Goal: Communication & Community: Answer question/provide support

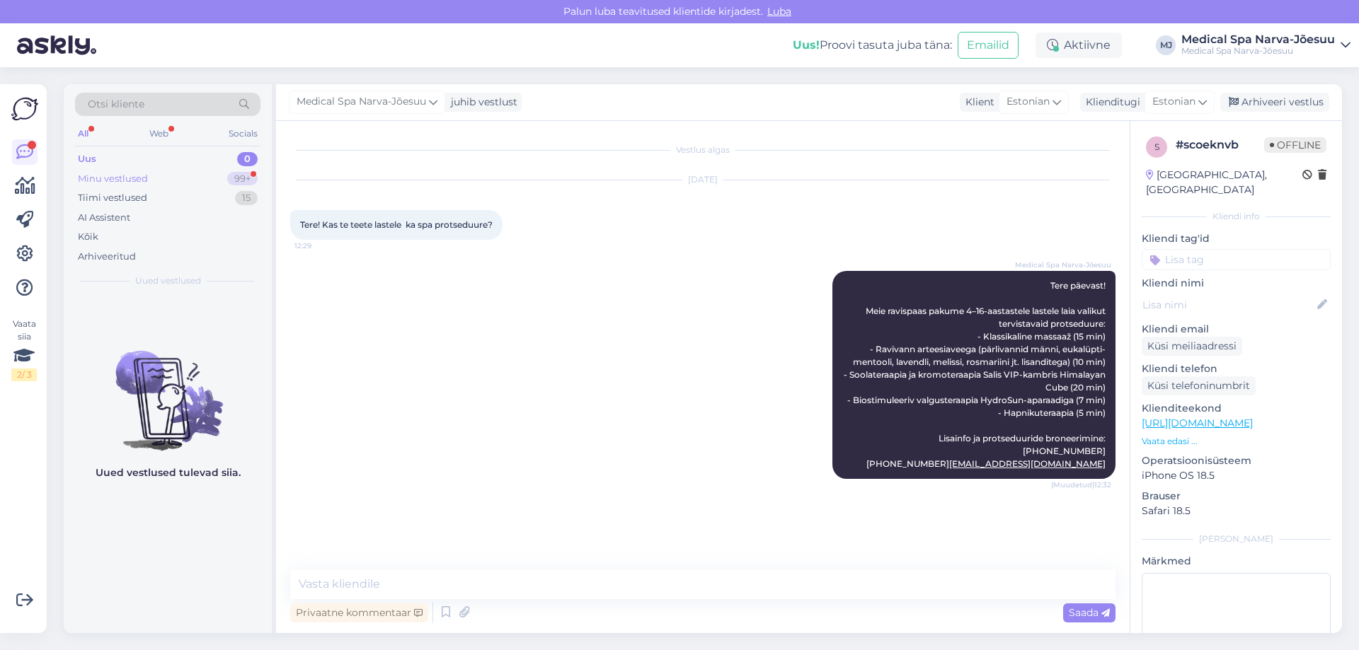
click at [177, 170] on div "Minu vestlused 99+" at bounding box center [167, 179] width 185 height 20
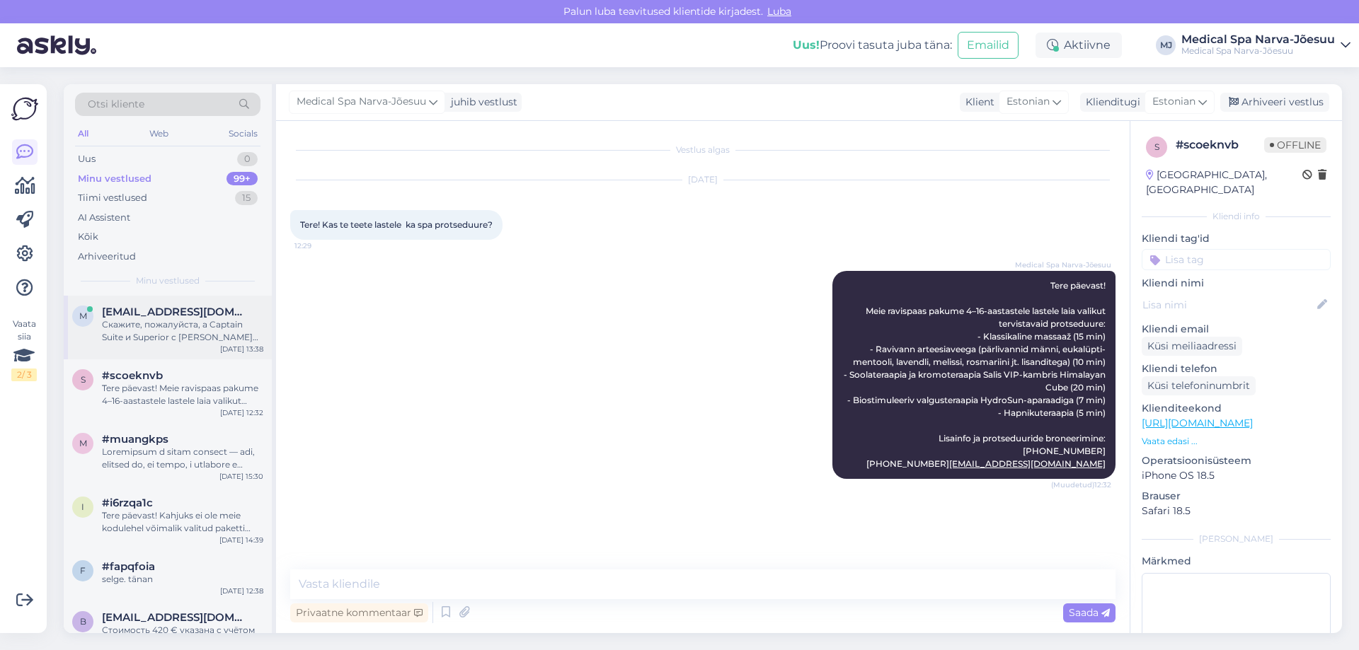
click at [193, 352] on div "m [EMAIL_ADDRESS][DOMAIN_NAME] Скажите, пожалуйста, а Captain Suite и Superior …" at bounding box center [168, 328] width 208 height 64
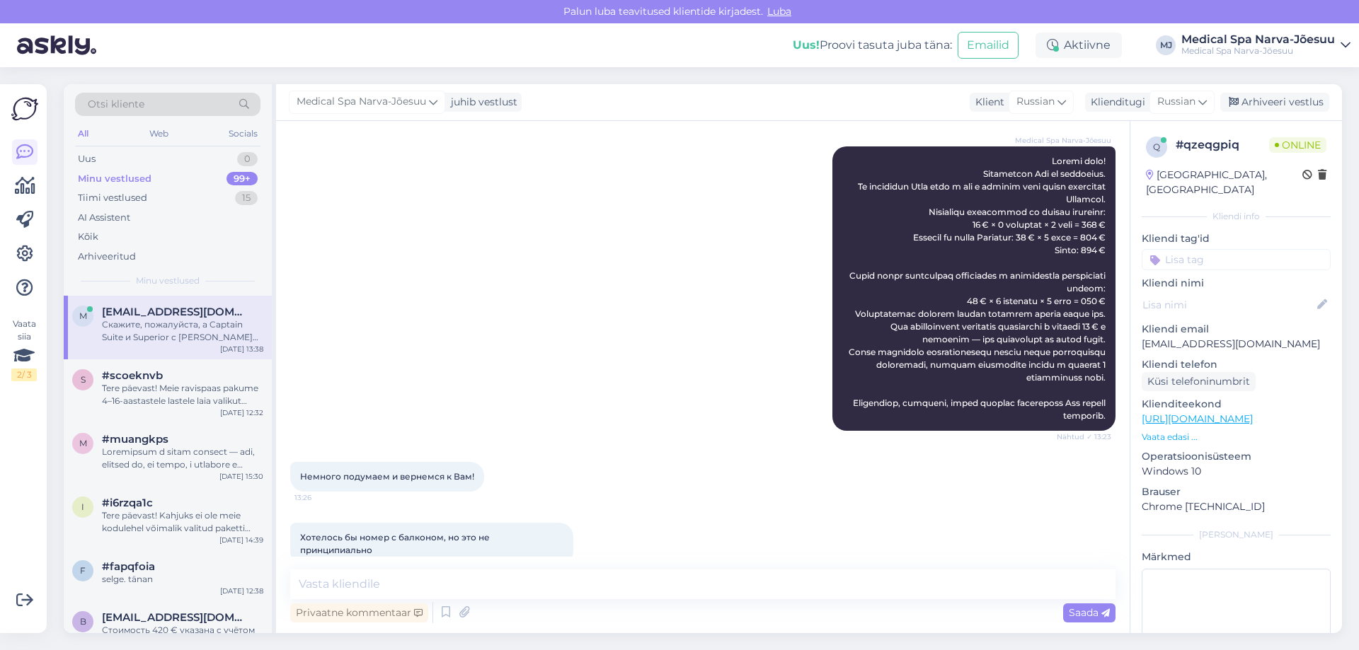
scroll to position [866, 0]
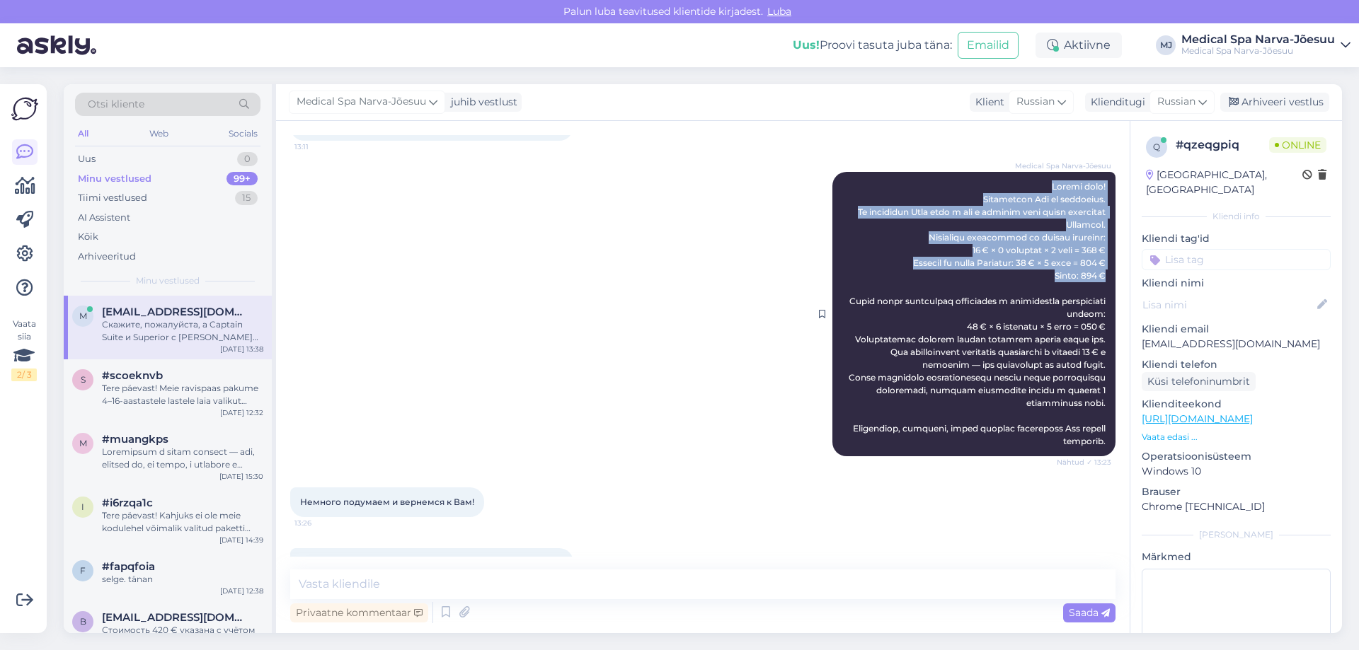
drag, startPoint x: 1032, startPoint y: 257, endPoint x: 1093, endPoint y: 352, distance: 112.7
click at [1093, 352] on div "Medical Spa Narva-Jõesuu Nähtud ✓ 13:23" at bounding box center [973, 314] width 283 height 284
copy span "Добрый день! Благодарим Вас за обращение. На выбранные Вами даты у нас в наличи…"
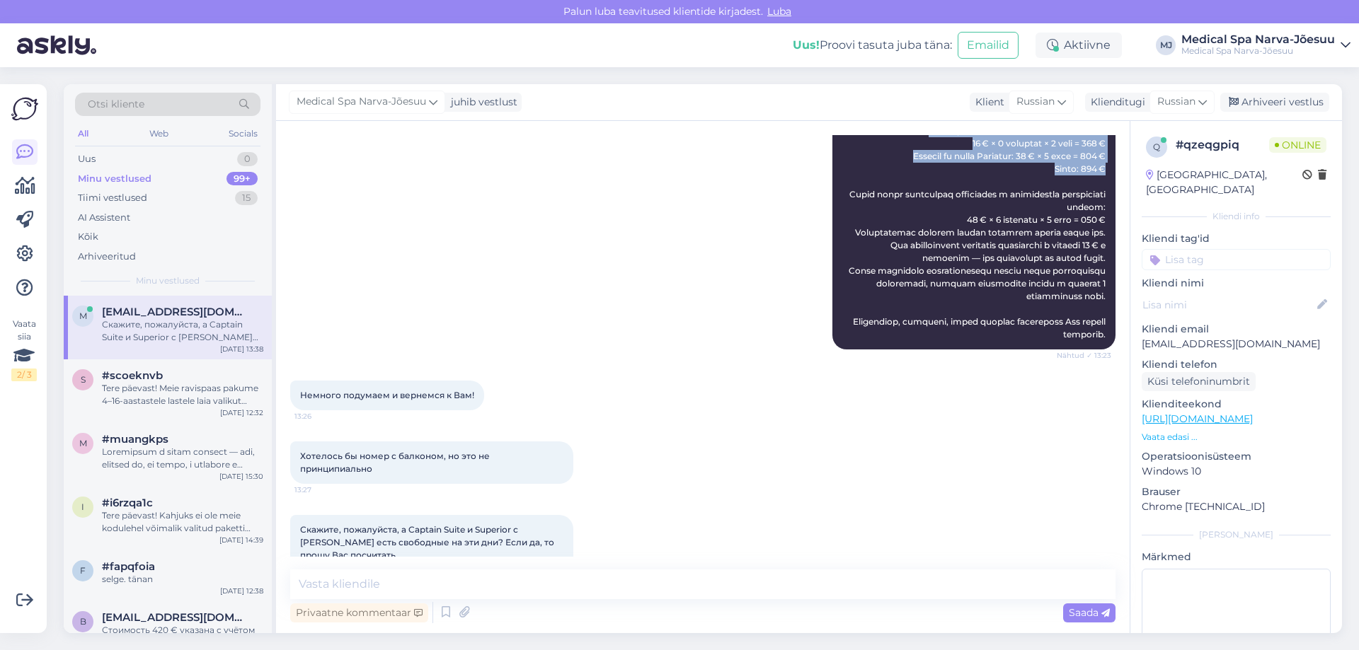
scroll to position [1078, 0]
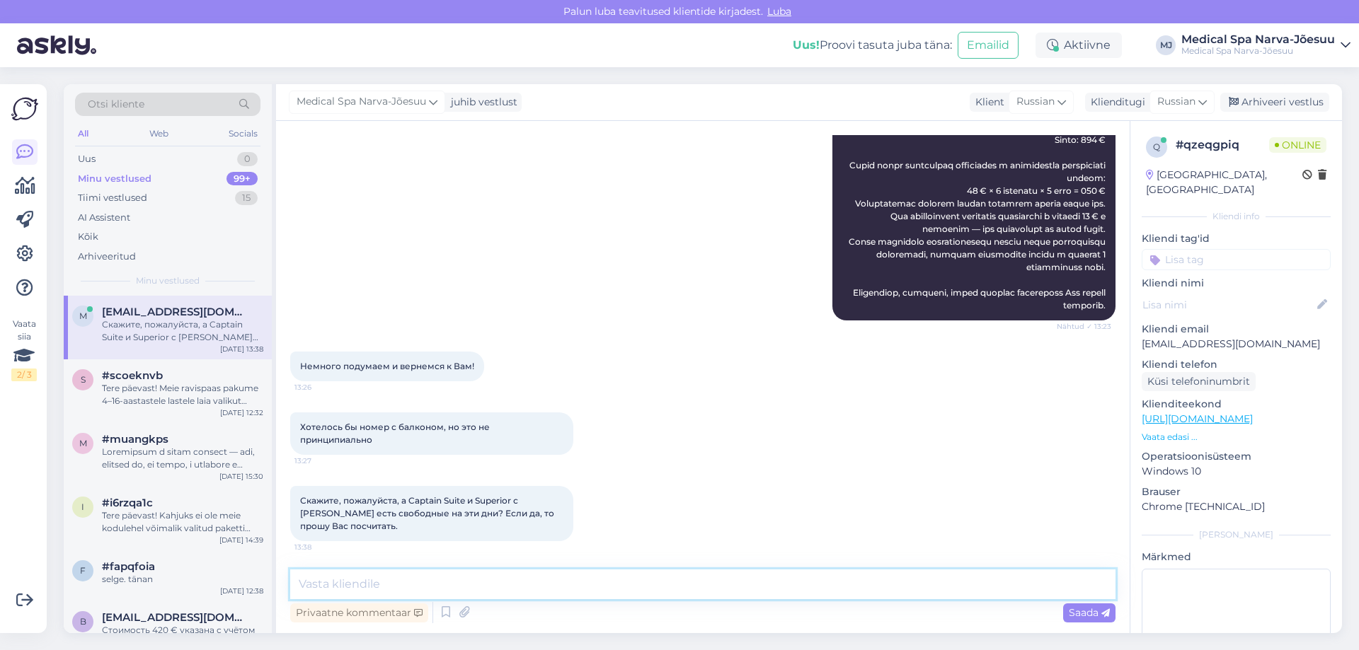
click at [471, 580] on textarea at bounding box center [702, 585] width 825 height 30
paste textarea "Добрый день! Благодарим Вас за обращение. На выбранные Вами даты у нас в наличи…"
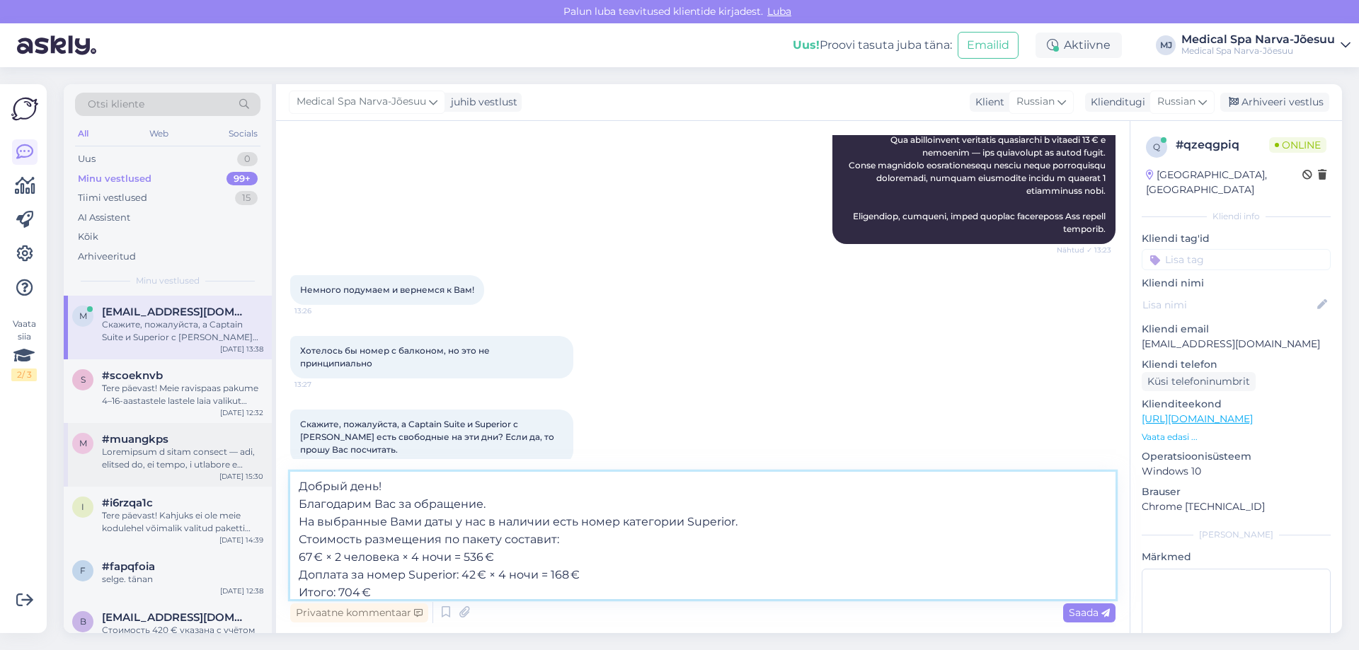
drag, startPoint x: 487, startPoint y: 503, endPoint x: 253, endPoint y: 471, distance: 235.8
click at [253, 471] on div "Otsi kliente All Web Socials Uus 0 Minu vestlused 99+ Tiimi vestlused 15 AI Ass…" at bounding box center [703, 358] width 1278 height 549
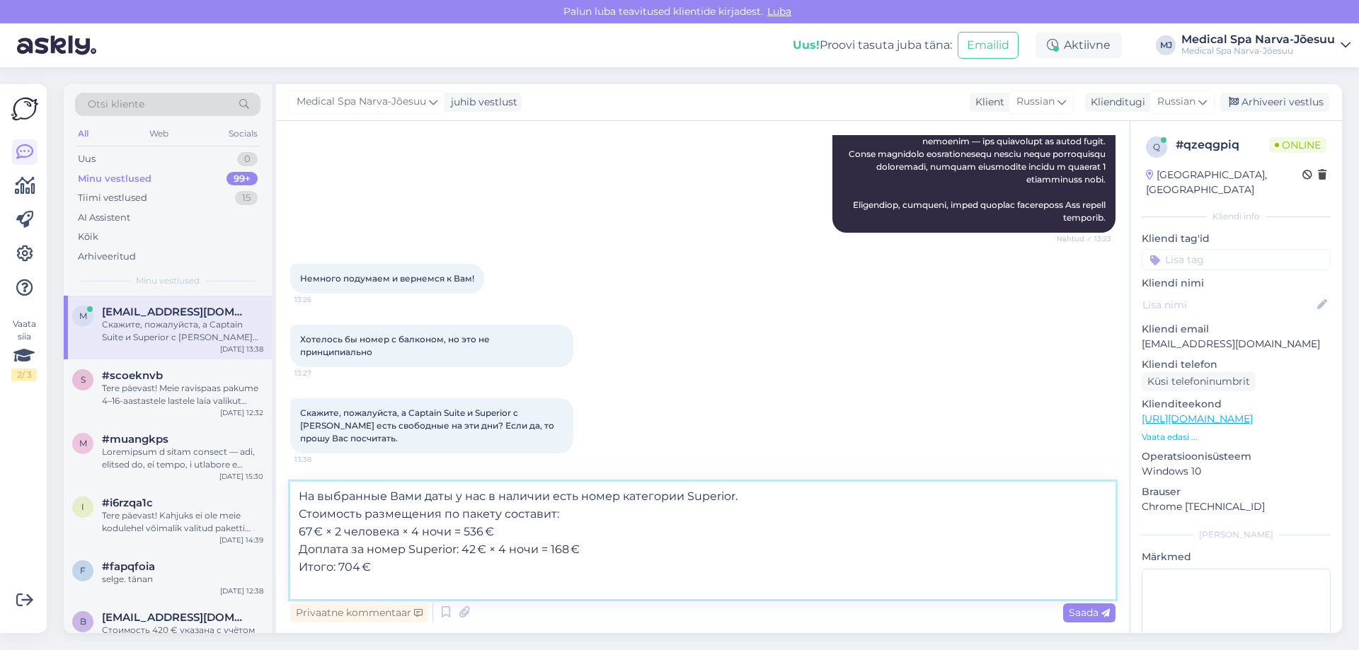
scroll to position [1166, 0]
drag, startPoint x: 299, startPoint y: 514, endPoint x: 758, endPoint y: 512, distance: 459.2
click at [758, 512] on textarea "На выбранный период с 10.09 по 14.09 свободен Captain Suite На выбранные Вами д…" at bounding box center [702, 540] width 825 height 117
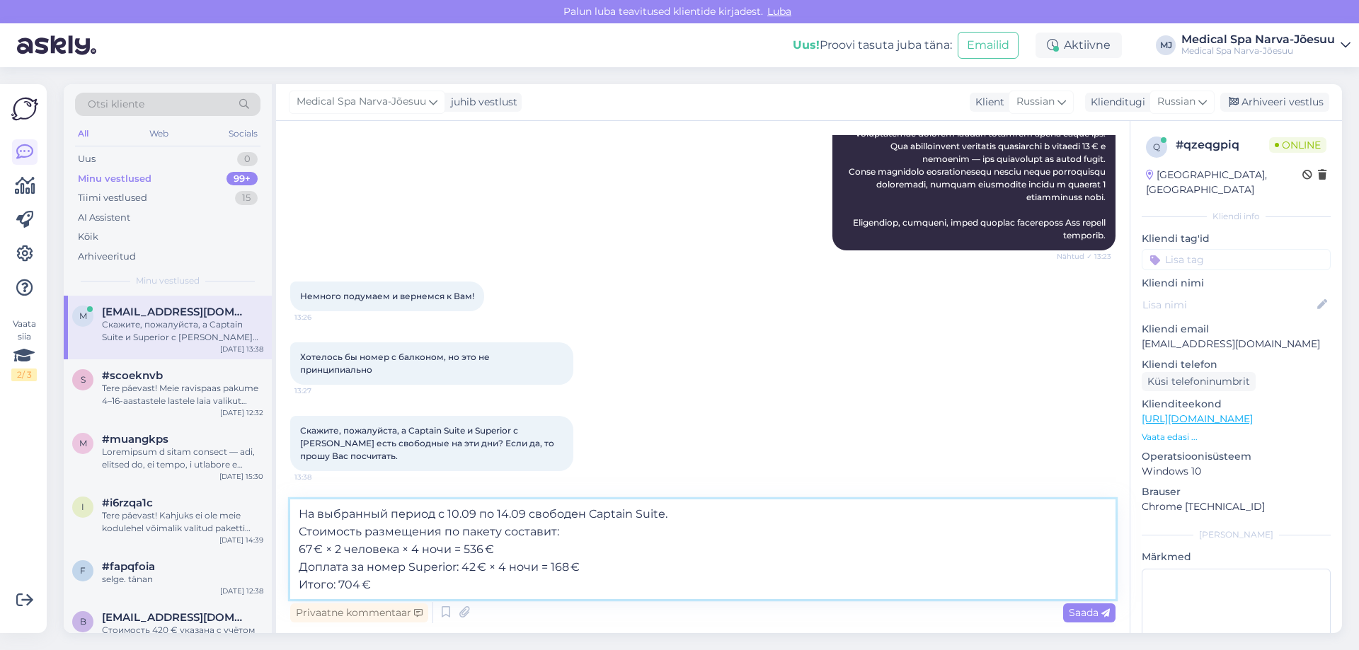
drag, startPoint x: 456, startPoint y: 566, endPoint x: 410, endPoint y: 570, distance: 46.1
click at [410, 570] on textarea "На выбранный период с 10.09 по 14.09 свободен Captain Suite. Стоимость размещен…" at bounding box center [702, 550] width 825 height 100
drag, startPoint x: 662, startPoint y: 514, endPoint x: 588, endPoint y: 514, distance: 73.6
click at [588, 514] on textarea "На выбранный период с 10.09 по 14.09 свободен Captain Suite. Стоимость размещен…" at bounding box center [702, 550] width 825 height 100
click at [404, 567] on textarea "На выбранный период с 10.09 по 14.09 свободен Captain Suite. Стоимость размещен…" at bounding box center [702, 550] width 825 height 100
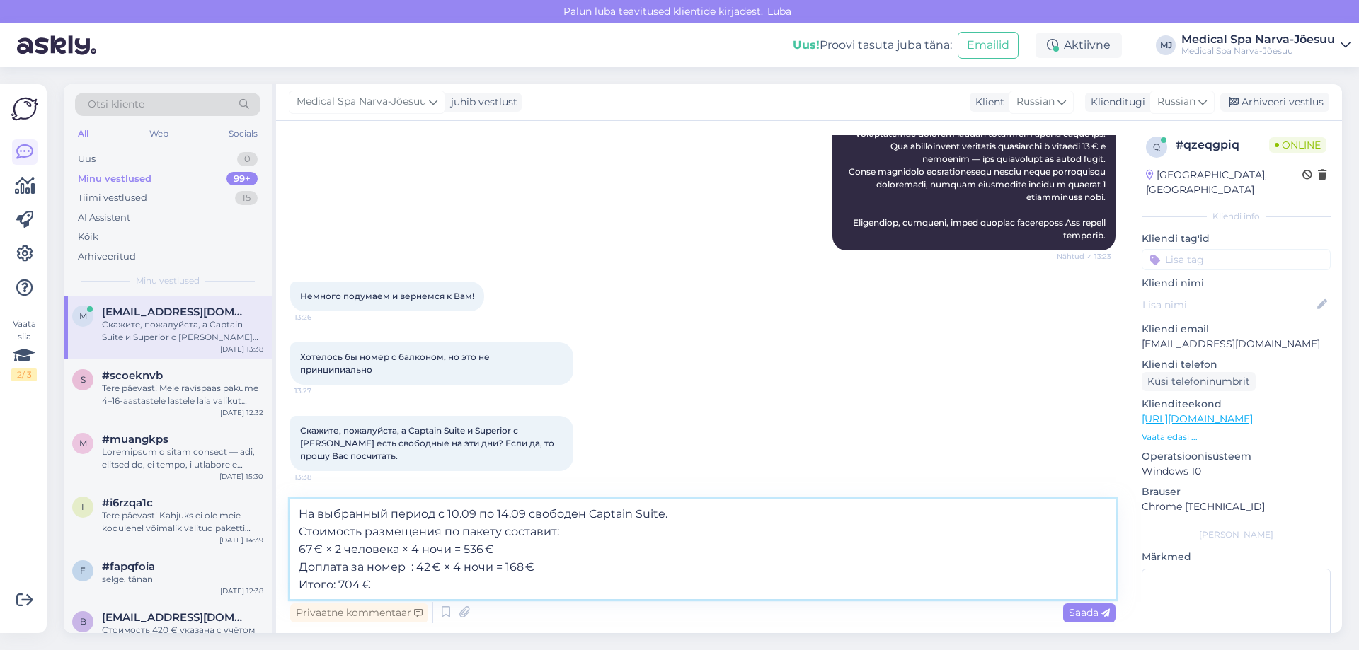
paste textarea "Captain Suite"
click at [501, 568] on textarea "На выбранный период с 10.09 по 14.09 свободен Captain Suite. Стоимость размещен…" at bounding box center [702, 550] width 825 height 100
click at [600, 569] on textarea "На выбранный период с 10.09 по 14.09 свободен Captain Suite. Стоимость размещен…" at bounding box center [702, 550] width 825 height 100
click at [357, 589] on textarea "На выбранный период с 10.09 по 14.09 свободен Captain Suite. Стоимость размещен…" at bounding box center [702, 550] width 825 height 100
click at [299, 548] on textarea "На выбранный период с 10.09 по 14.09 свободен Captain Suite. Стоимость размещен…" at bounding box center [702, 550] width 825 height 100
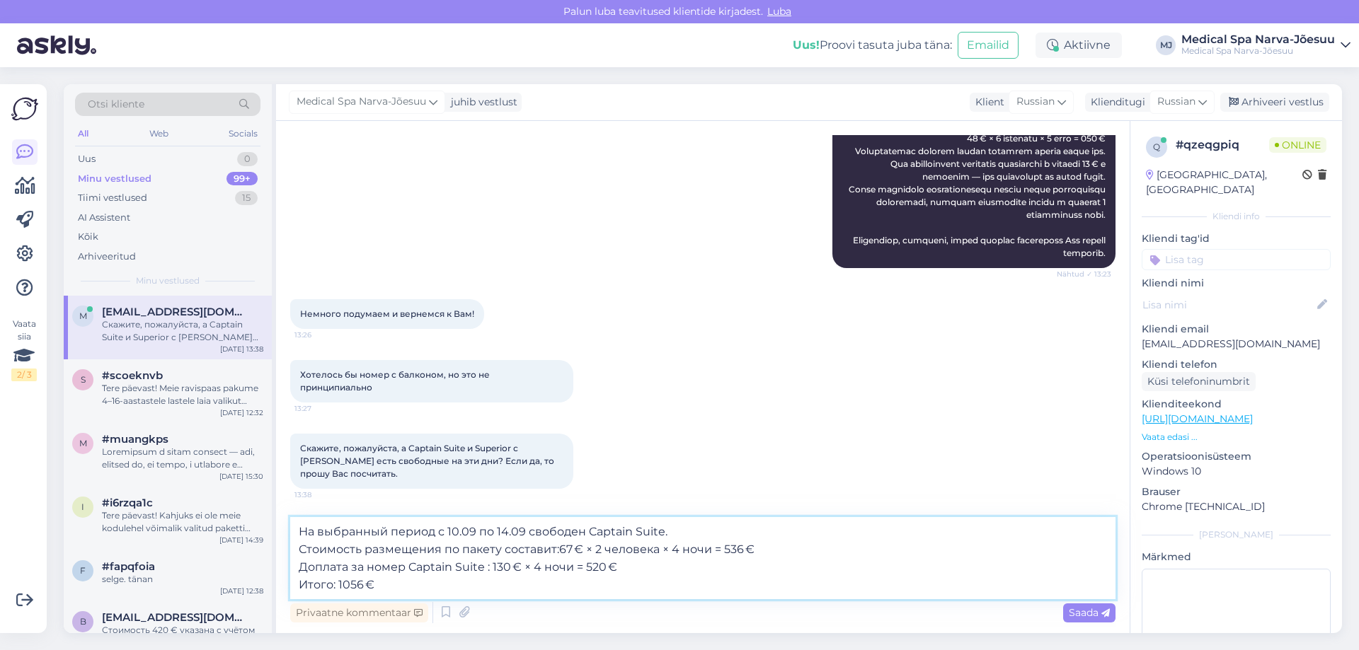
scroll to position [1131, 0]
click at [413, 582] on textarea "На выбранный период с 10.09 по 14.09 свободен Captain Suite. Стоимость размещен…" at bounding box center [702, 558] width 825 height 82
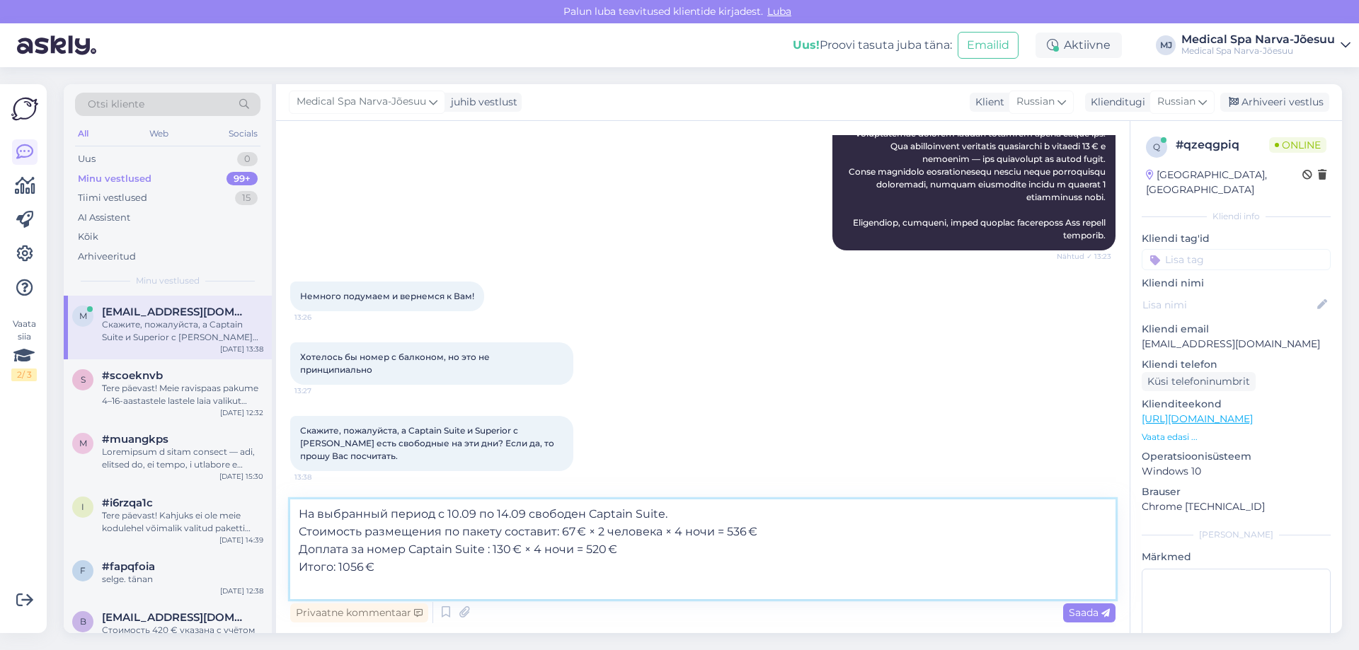
scroll to position [1166, 0]
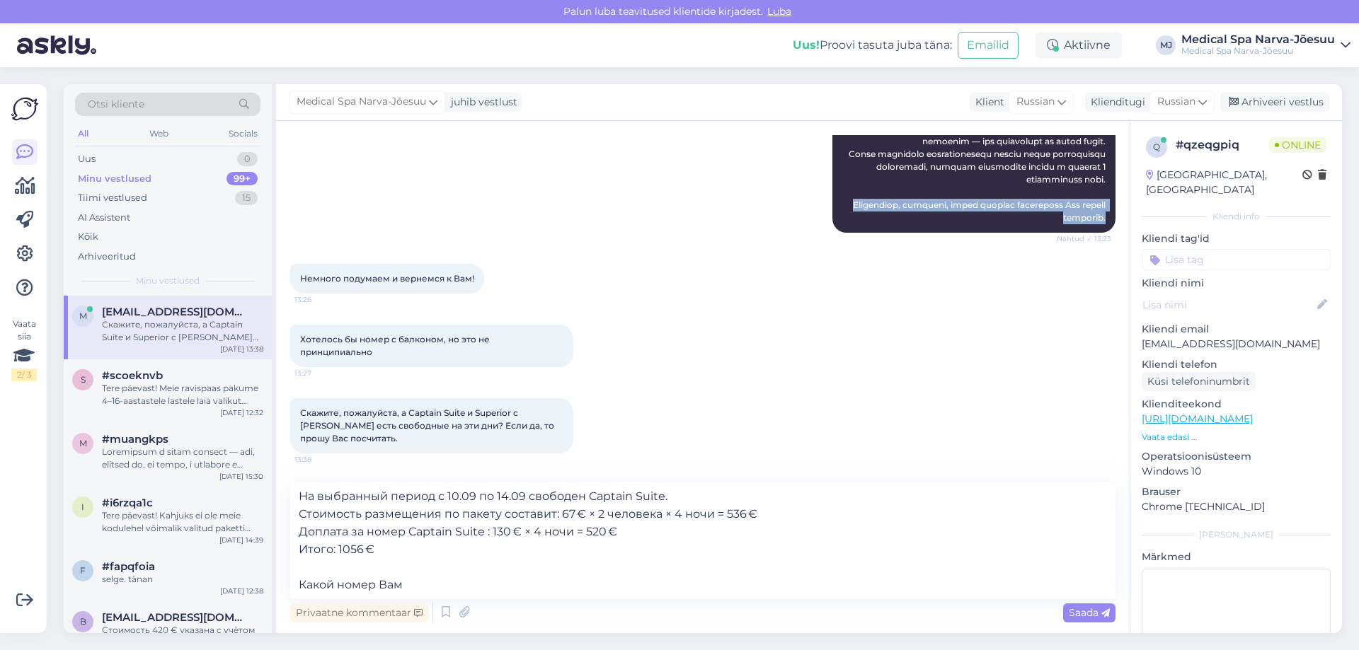
drag, startPoint x: 841, startPoint y: 220, endPoint x: 1101, endPoint y: 231, distance: 260.6
click at [1101, 231] on div "Medical Spa Narva-Jõesuu Nähtud ✓ 13:23" at bounding box center [973, 90] width 283 height 284
copy span "Пожалуйста, сообщите, какой вариант размещения Вам больше подходит."
drag, startPoint x: 447, startPoint y: 587, endPoint x: 280, endPoint y: 580, distance: 167.1
click at [280, 580] on div "Vestlus algas [DATE] Скажите, пожалуйста, какой самый удобный способ добраться …" at bounding box center [702, 377] width 853 height 512
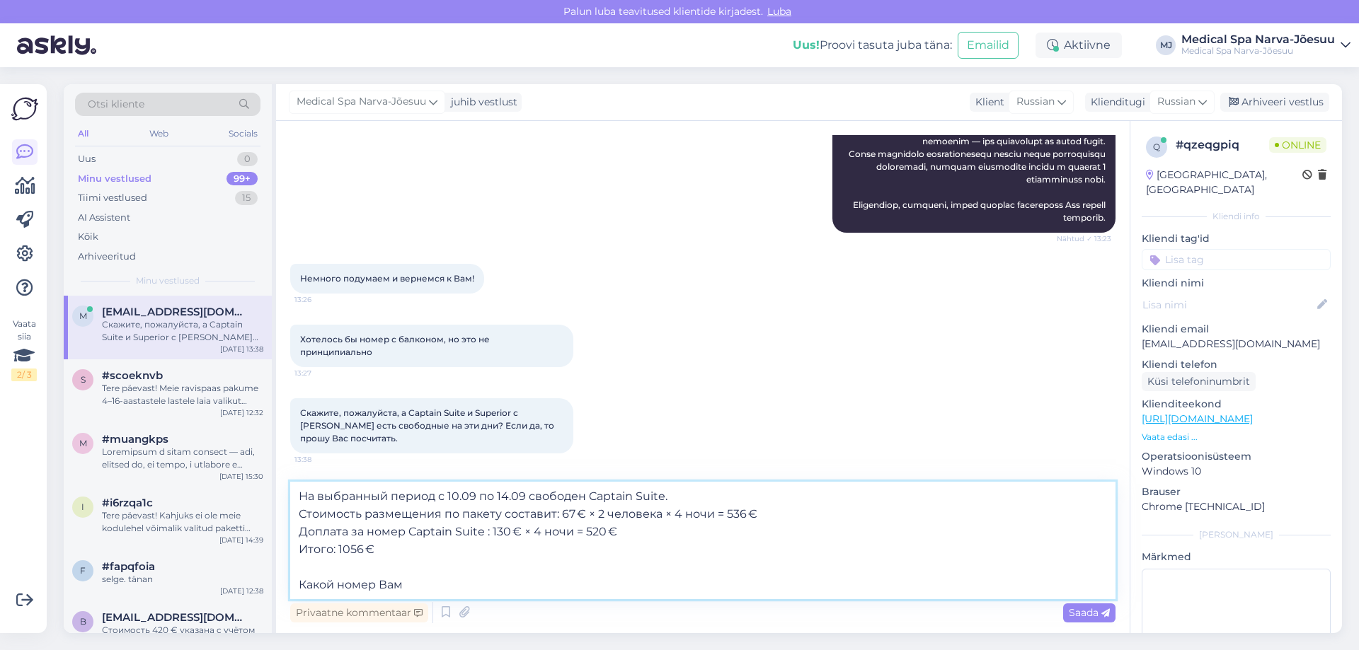
paste textarea "ожалуйста, сообщите, какой вариант размещения Вам больше подходит."
drag, startPoint x: 759, startPoint y: 589, endPoint x: 283, endPoint y: 596, distance: 476.3
click at [283, 596] on div "Vestlus algas [DATE] Скажите, пожалуйста, какой самый удобный способ добраться …" at bounding box center [702, 377] width 853 height 512
paste textarea "ообщите, пожалуйста, предпочитаемый Вами вариант проживания"
type textarea "На выбранный период с 10.09 по 14.09 свободен Captain Suite. Стоимость размещен…"
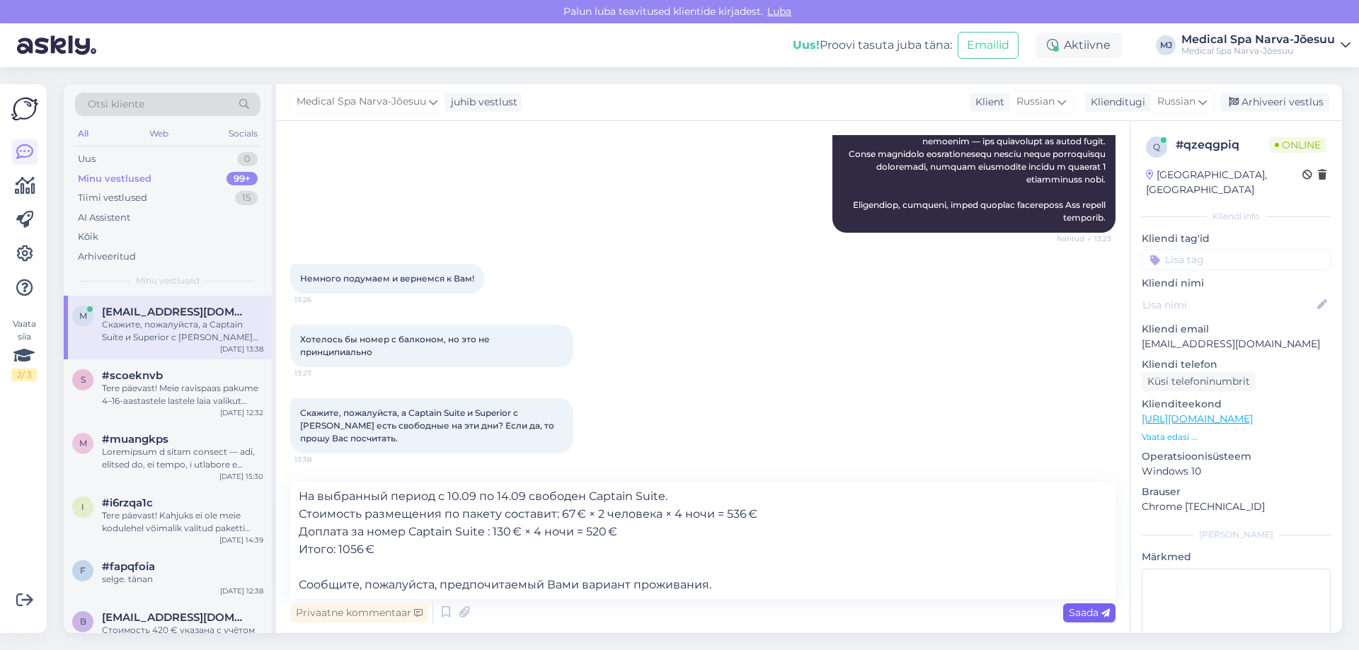
click at [1078, 613] on span "Saada" at bounding box center [1088, 612] width 41 height 13
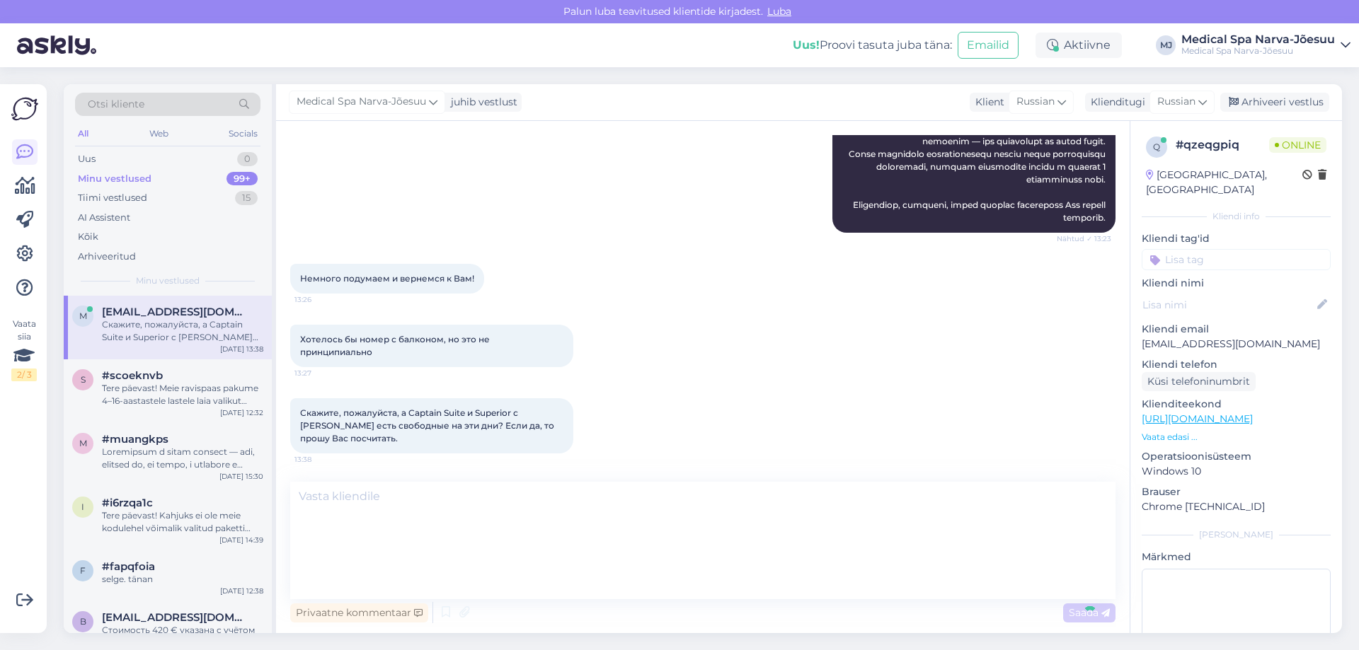
scroll to position [1241, 0]
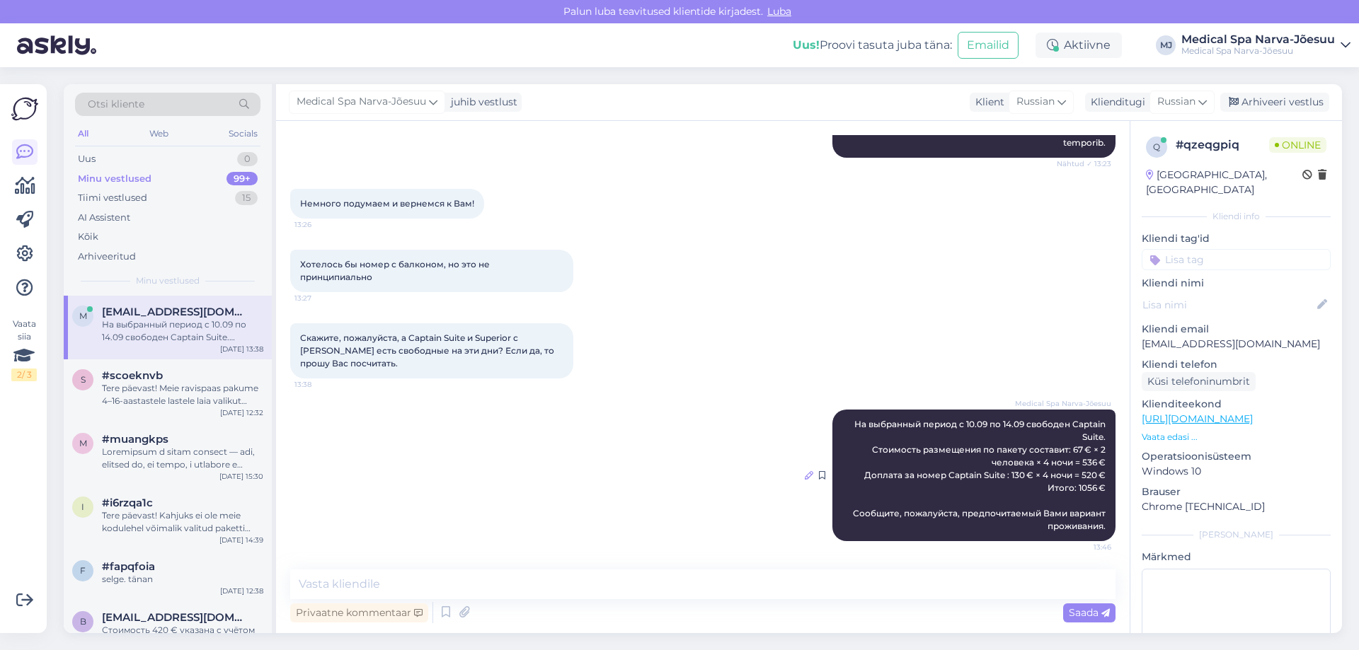
click at [805, 477] on icon at bounding box center [809, 475] width 8 height 8
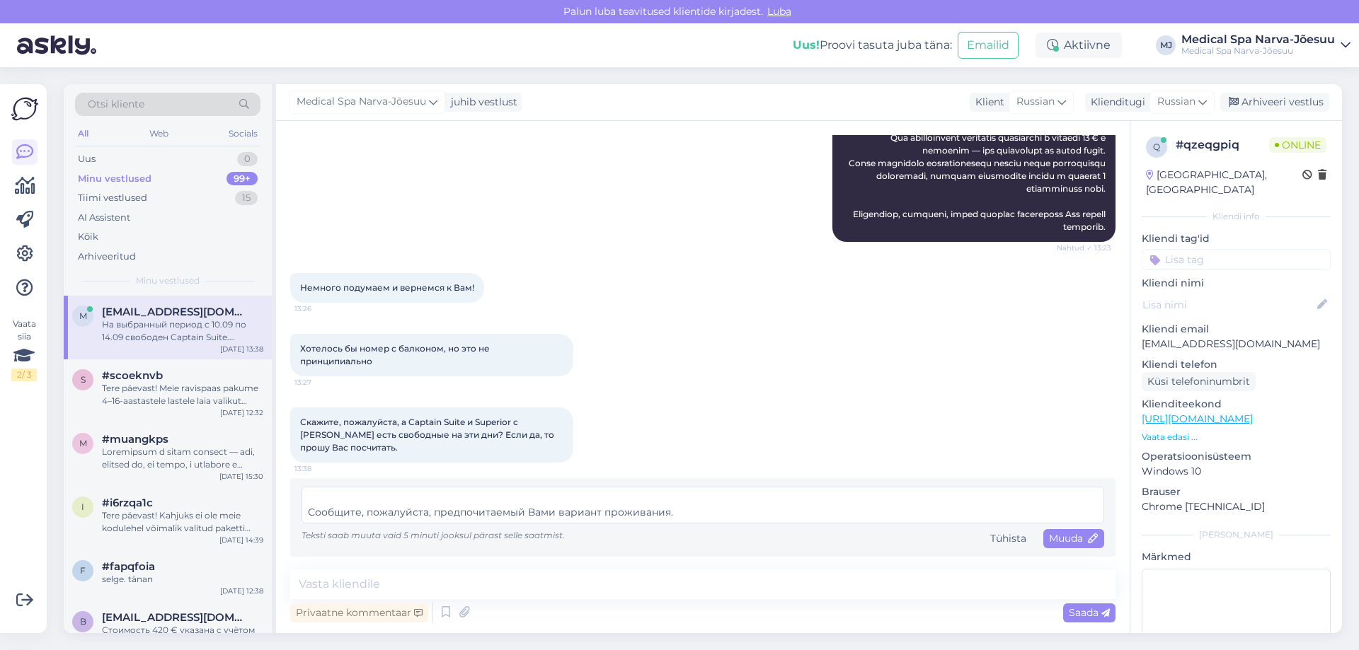
scroll to position [31, 0]
click at [596, 497] on textarea "На выбранный период с 10.09 по 14.09 свободен Captain Suite. Стоимость размещен…" at bounding box center [702, 505] width 802 height 37
click at [679, 497] on textarea "На выбранный период с 10.09 по 14.09 свободен Captain Suite. Стоимость размещен…" at bounding box center [702, 505] width 802 height 37
drag, startPoint x: 363, startPoint y: 512, endPoint x: 349, endPoint y: 511, distance: 14.2
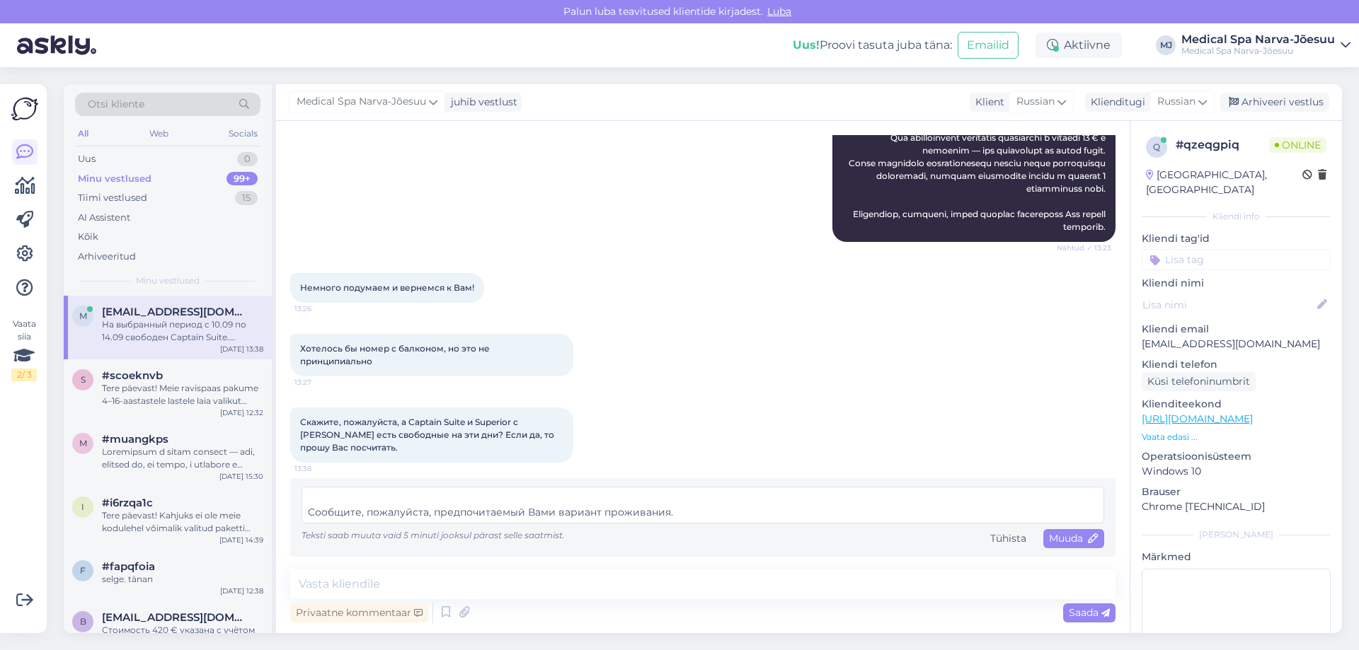
click at [348, 511] on textarea "На выбранный период с 10.09 по 14.09 свободен Captain Suite. Стоимость размещен…" at bounding box center [702, 505] width 802 height 37
click at [380, 494] on textarea "На выбранный период с 10.09 по 14.09 свободен Captain Suite. Стоимость размещен…" at bounding box center [702, 505] width 802 height 37
click at [359, 494] on textarea "На выбранный период с 10.09 по 14.09 свободен Captain Suite. Стоимость размещен…" at bounding box center [702, 505] width 802 height 37
click at [361, 495] on textarea "На выбранный период с 10.09 по 14.09 свободен Captain Suite. Стоимость размещен…" at bounding box center [702, 505] width 802 height 37
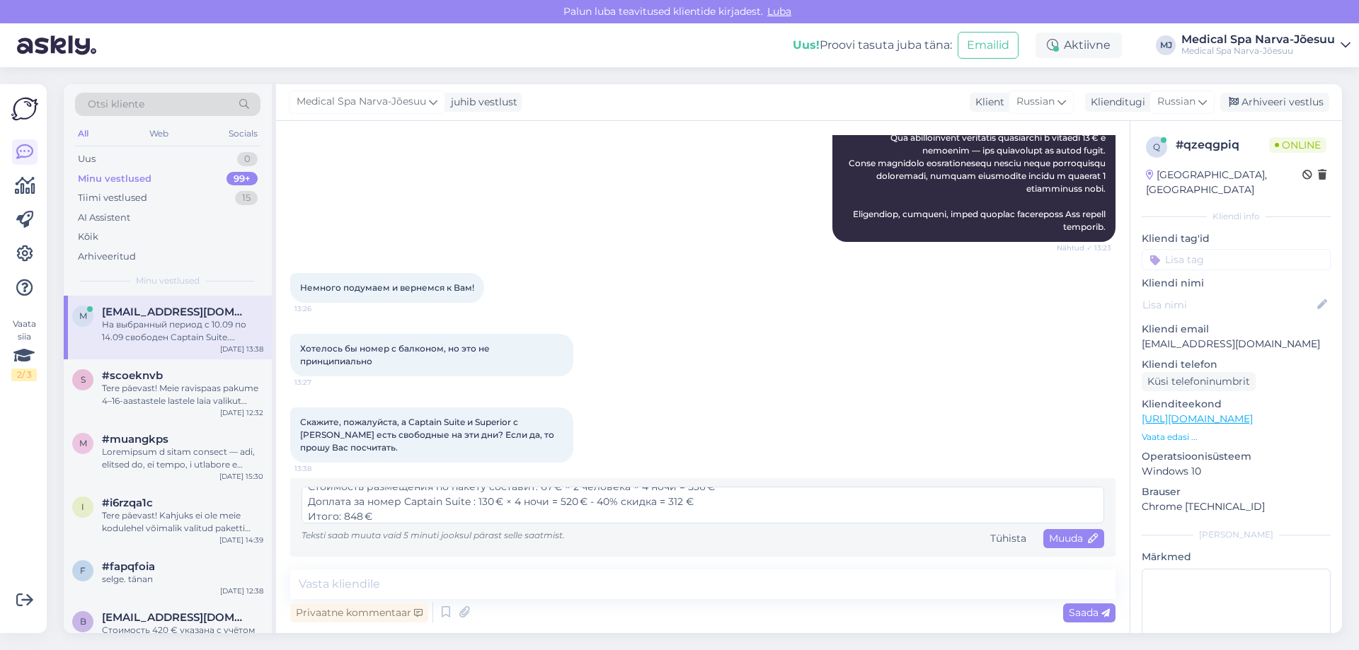
scroll to position [59, 0]
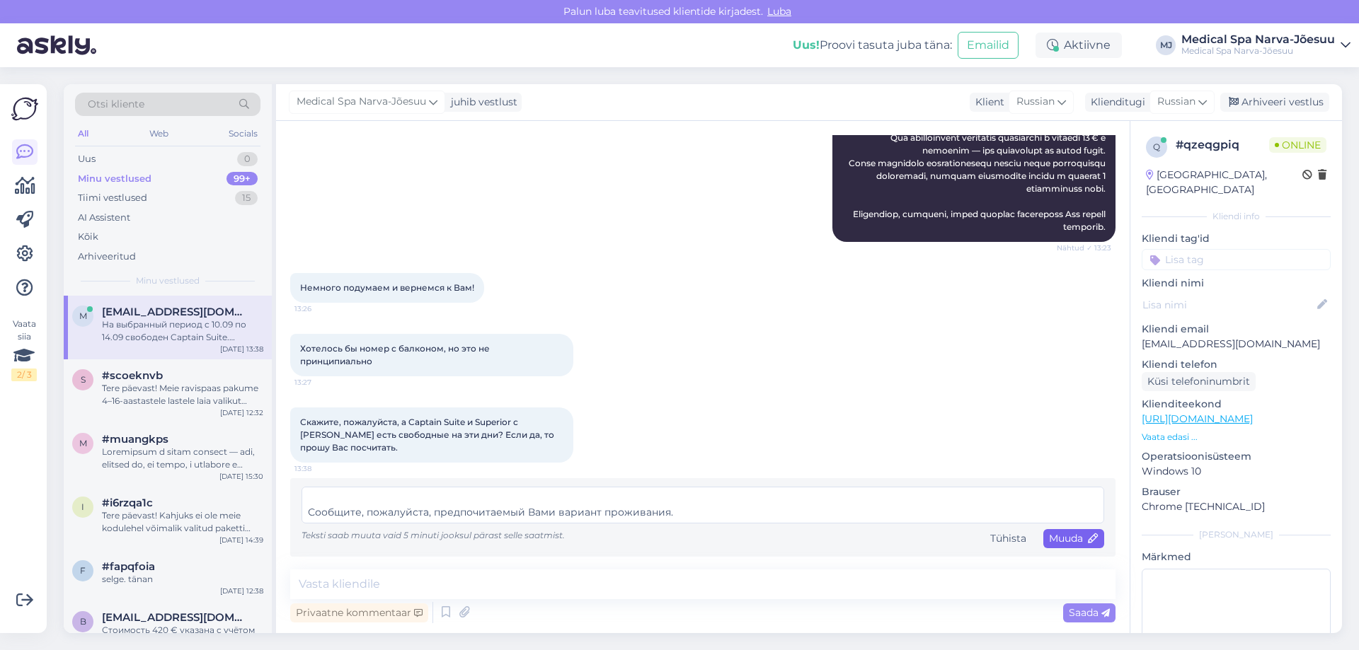
type textarea "На выбранный период с 10.09 по 14.09 свободен Captain Suite. Стоимость размещен…"
click at [1061, 545] on div "Muuda" at bounding box center [1073, 538] width 61 height 19
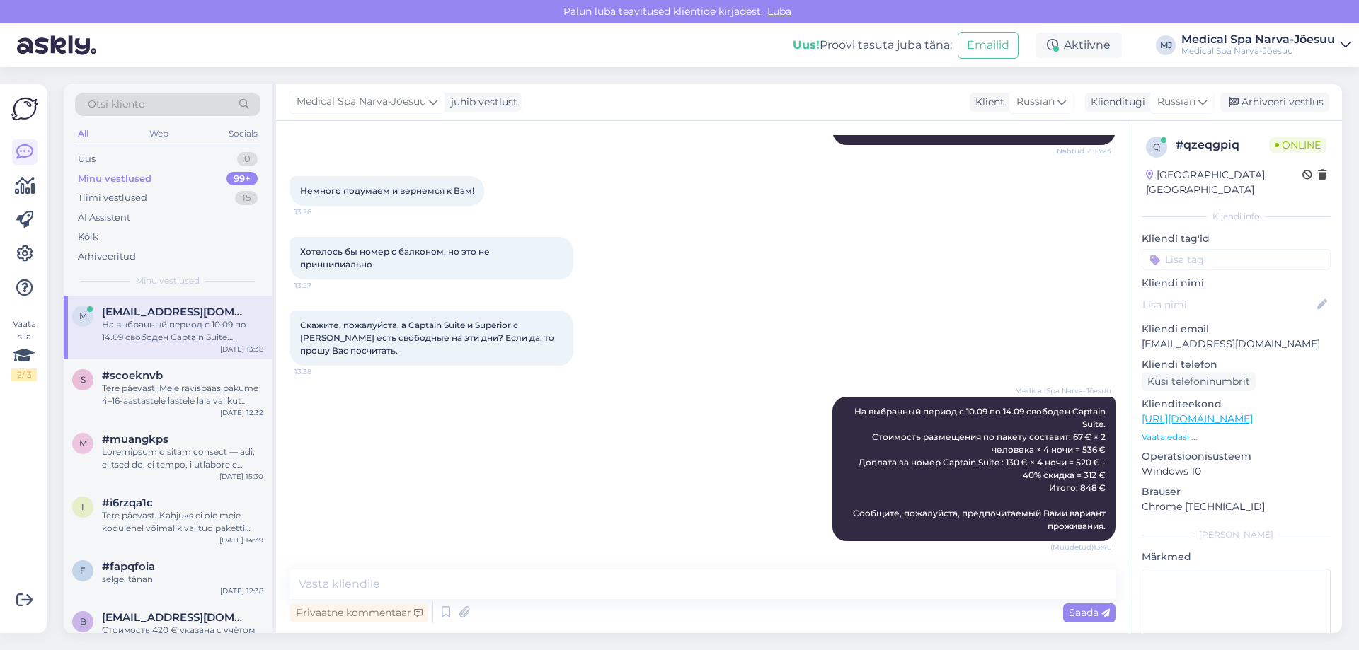
scroll to position [1254, 0]
click at [805, 473] on icon at bounding box center [809, 469] width 8 height 8
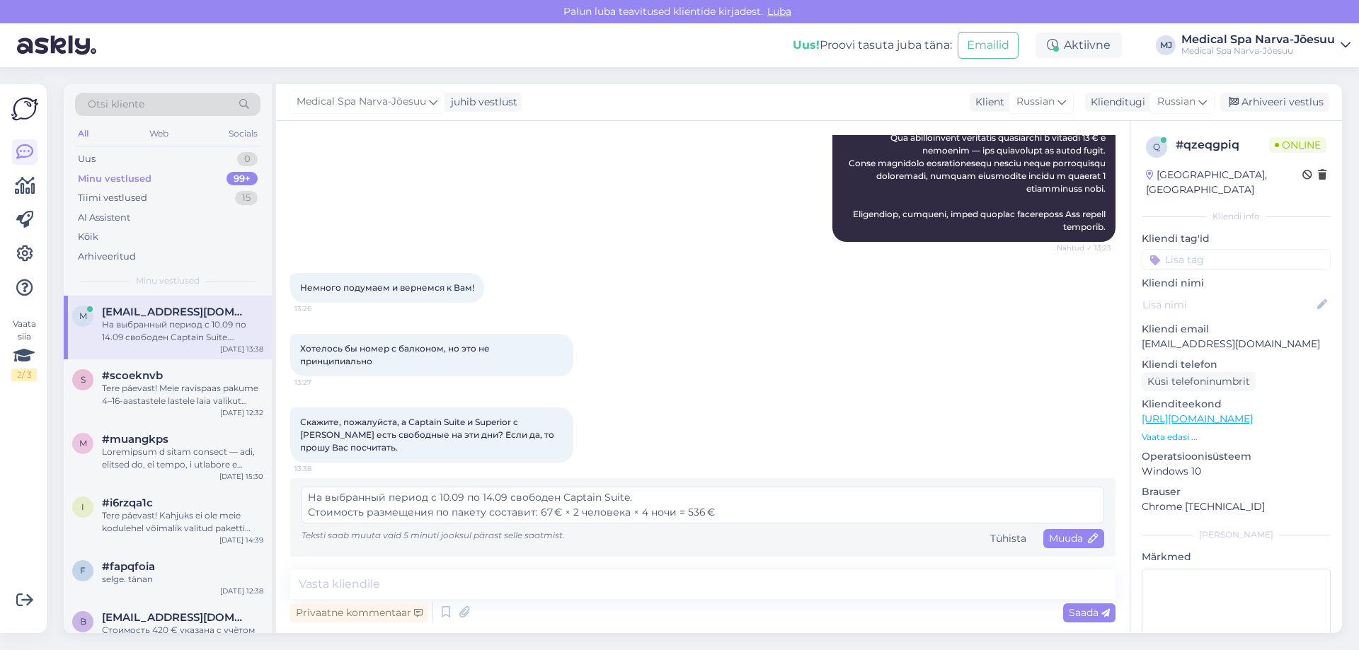
click at [634, 498] on textarea "На выбранный период с 10.09 по 14.09 свободен Captain Suite. Стоимость размещен…" at bounding box center [702, 505] width 802 height 37
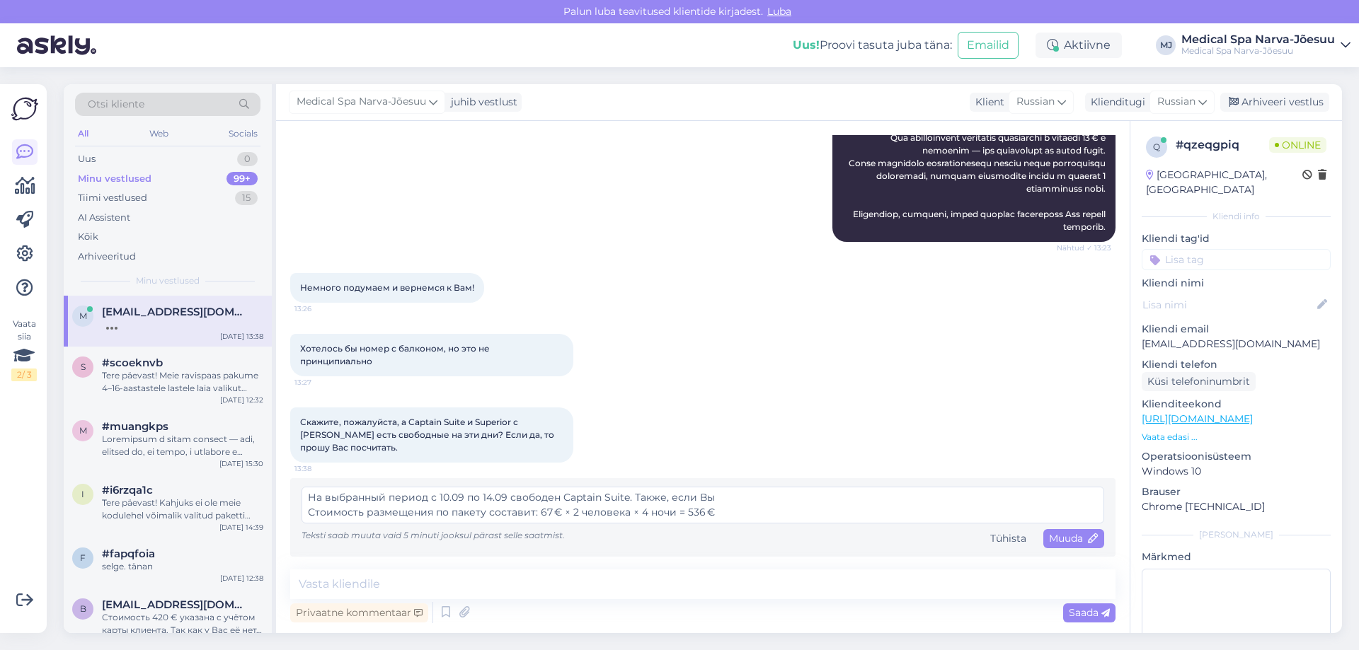
scroll to position [1231, 0]
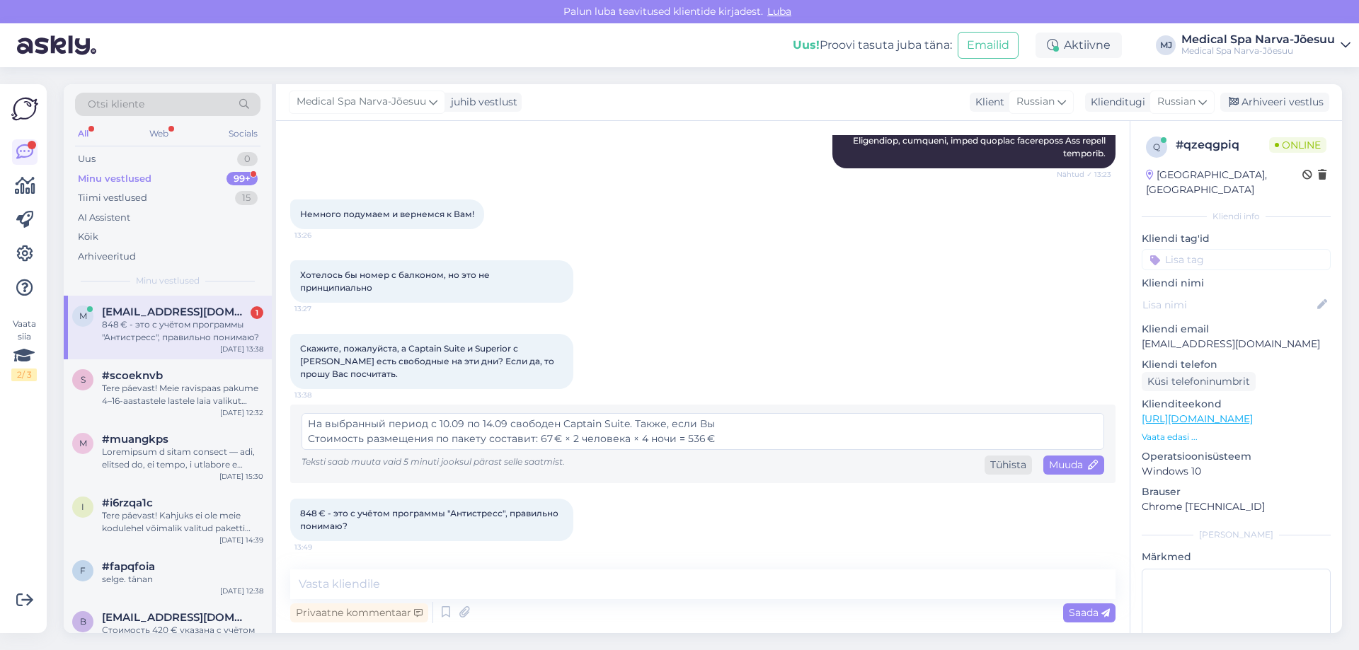
type textarea "На выбранный период с 10.09 по 14.09 свободен Captain Suite. Также, если Вы Сто…"
click at [1002, 463] on div "Tühista" at bounding box center [1007, 465] width 47 height 19
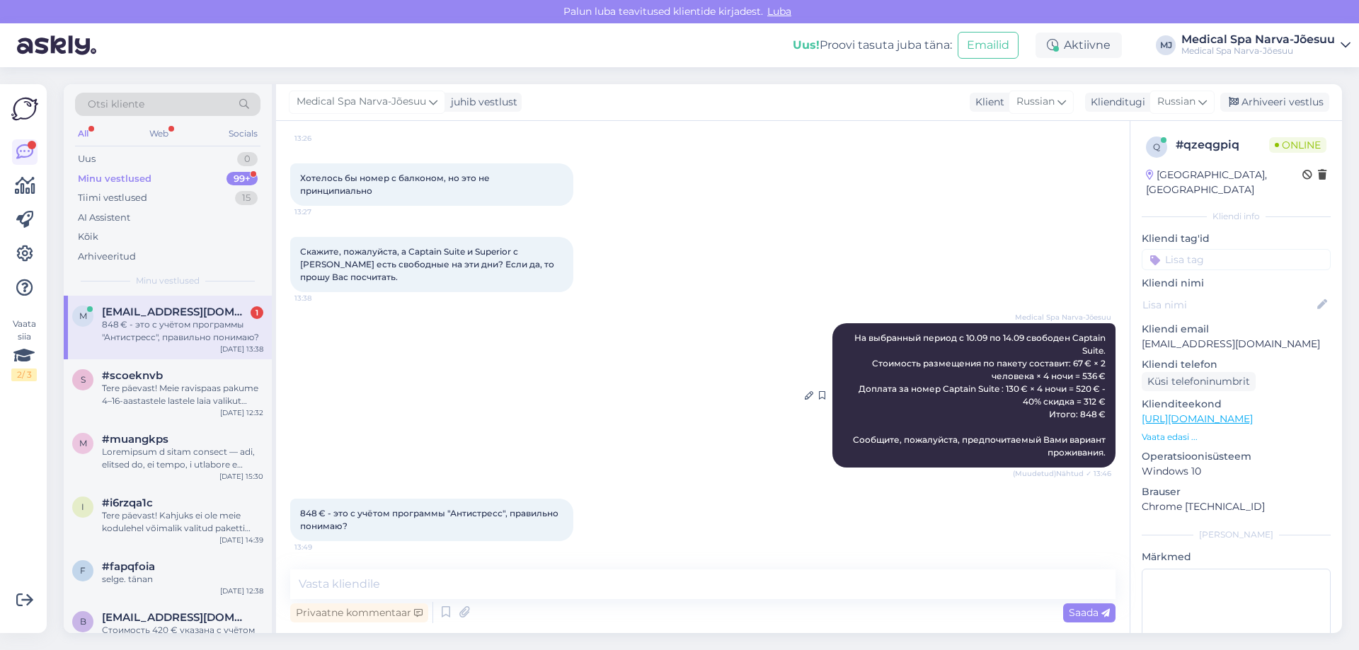
scroll to position [1327, 0]
click at [477, 581] on textarea at bounding box center [702, 585] width 825 height 30
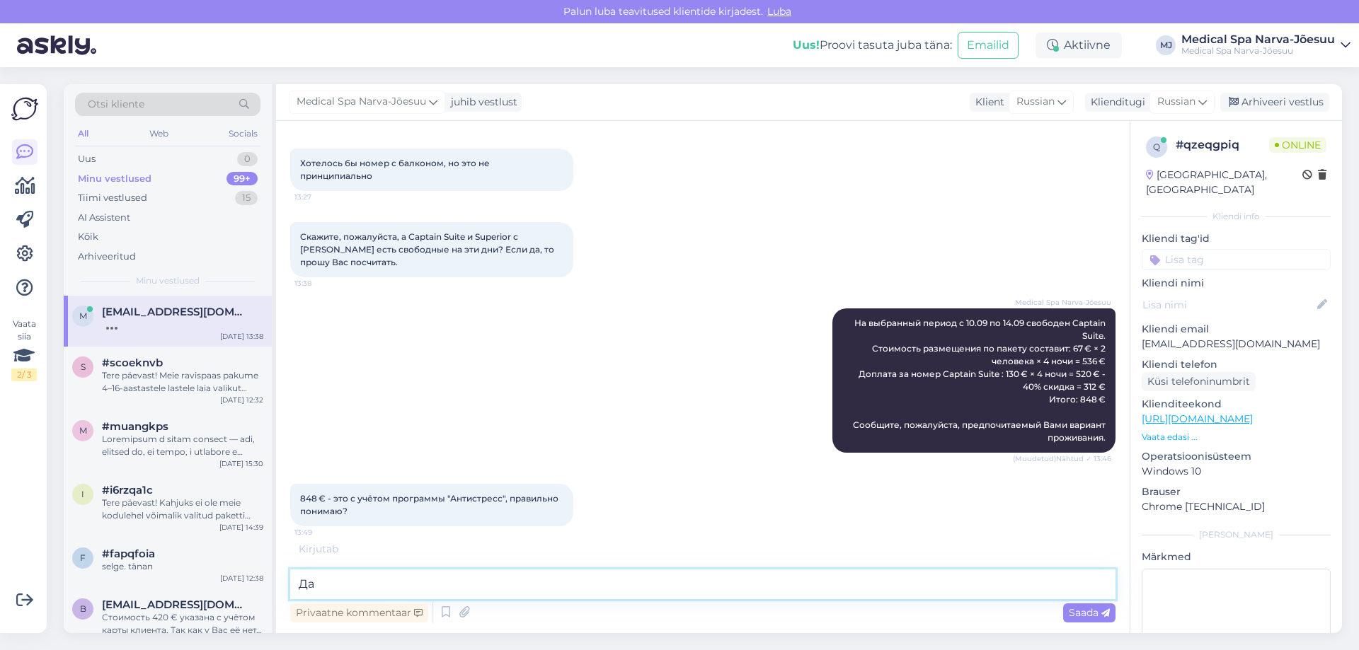
type textarea "Д"
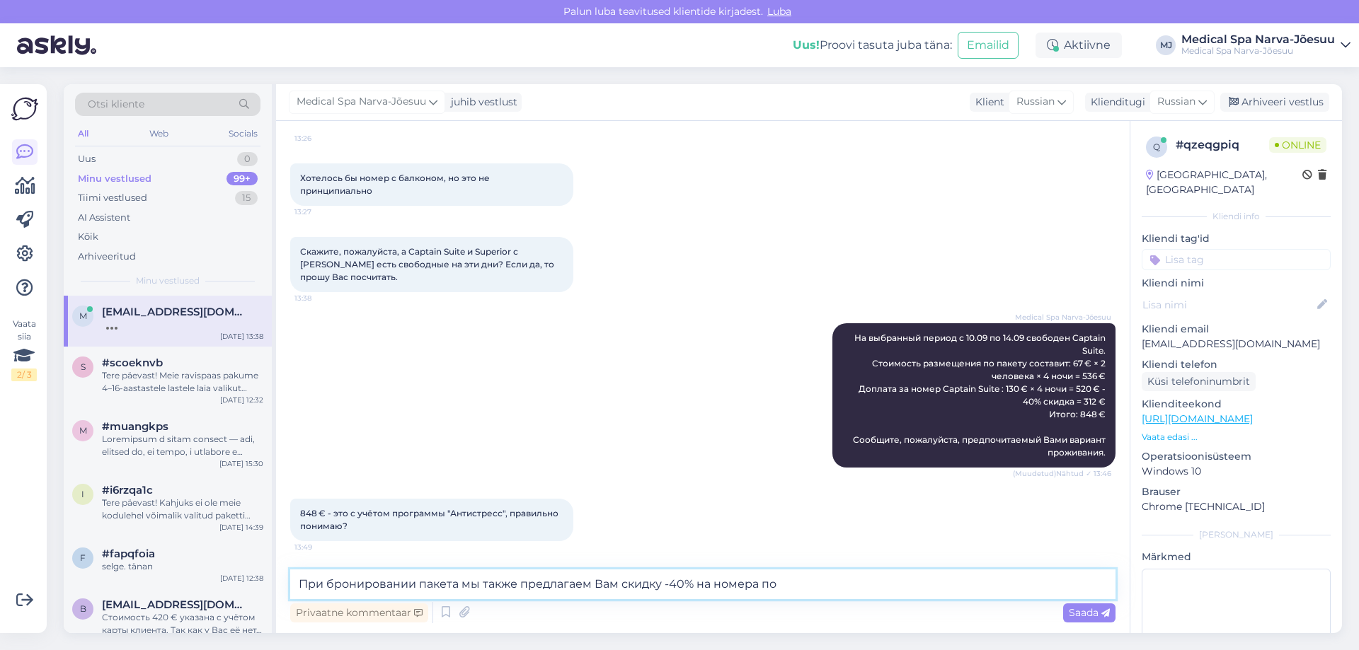
scroll to position [1414, 0]
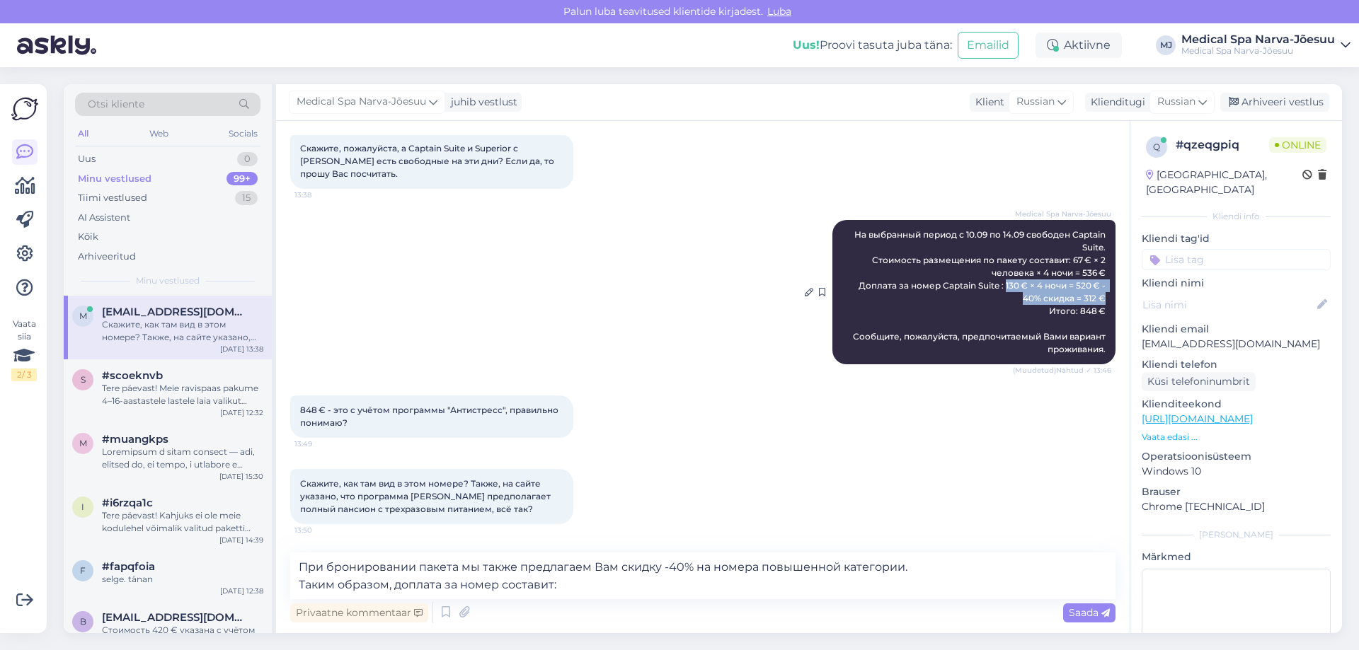
drag, startPoint x: 996, startPoint y: 301, endPoint x: 1097, endPoint y: 312, distance: 102.5
click at [1097, 312] on div "Medical Spa Narva-Jõesuu На выбранный период с 10.09 по 14.09 свободен Captain …" at bounding box center [973, 292] width 283 height 144
copy span "130 € × 4 ночи = 520 € - 40% скидка = 312 €"
click at [577, 584] on textarea "При бронировании пакета мы также предлагаем Вам скидку -40% на номера повышенно…" at bounding box center [702, 576] width 825 height 47
paste textarea "130 € × 4 ночи = 520 € - 40% скидка = 312 €"
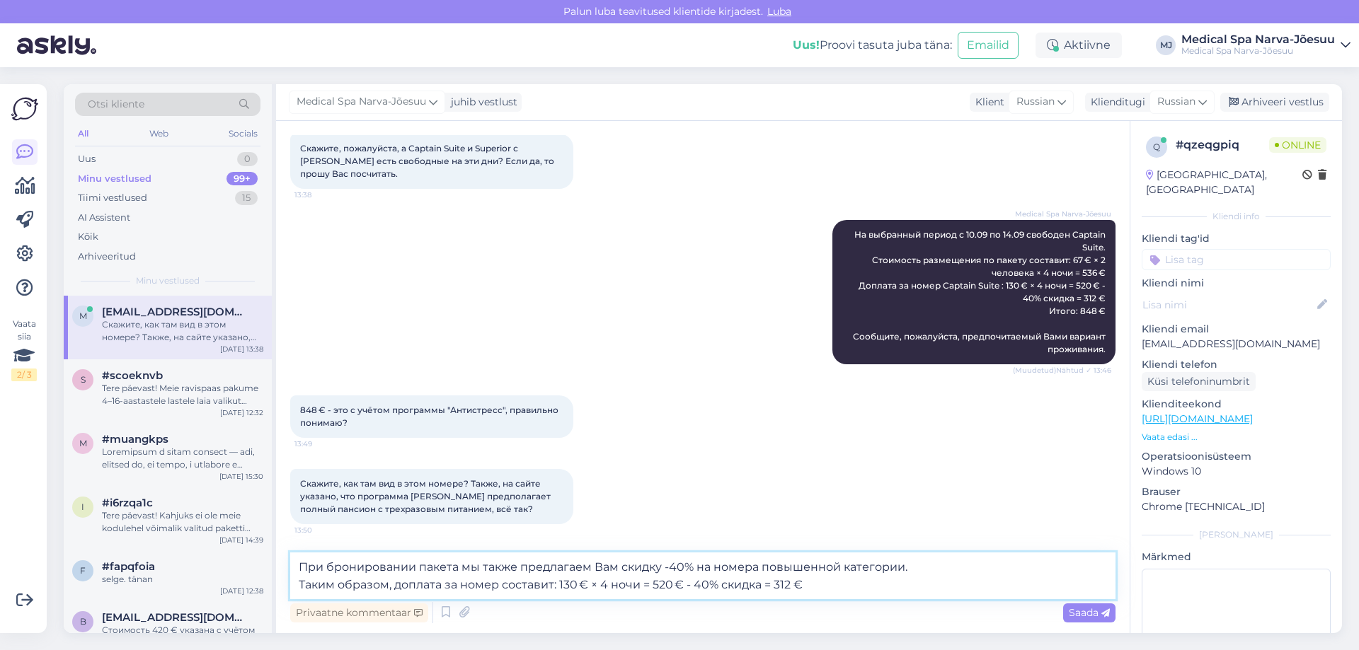
click at [577, 584] on textarea "При бронировании пакета мы также предлагаем Вам скидку -40% на номера повышенно…" at bounding box center [702, 576] width 825 height 47
drag, startPoint x: 774, startPoint y: 585, endPoint x: 561, endPoint y: 580, distance: 213.0
click at [561, 580] on textarea "При бронировании пакета мы также предлагаем Вам скидку -40% на номера повышенно…" at bounding box center [702, 576] width 825 height 47
click at [602, 586] on textarea "При бронировании пакета мы также предлагаем Вам скидку -40% на номера повышенно…" at bounding box center [702, 576] width 825 height 47
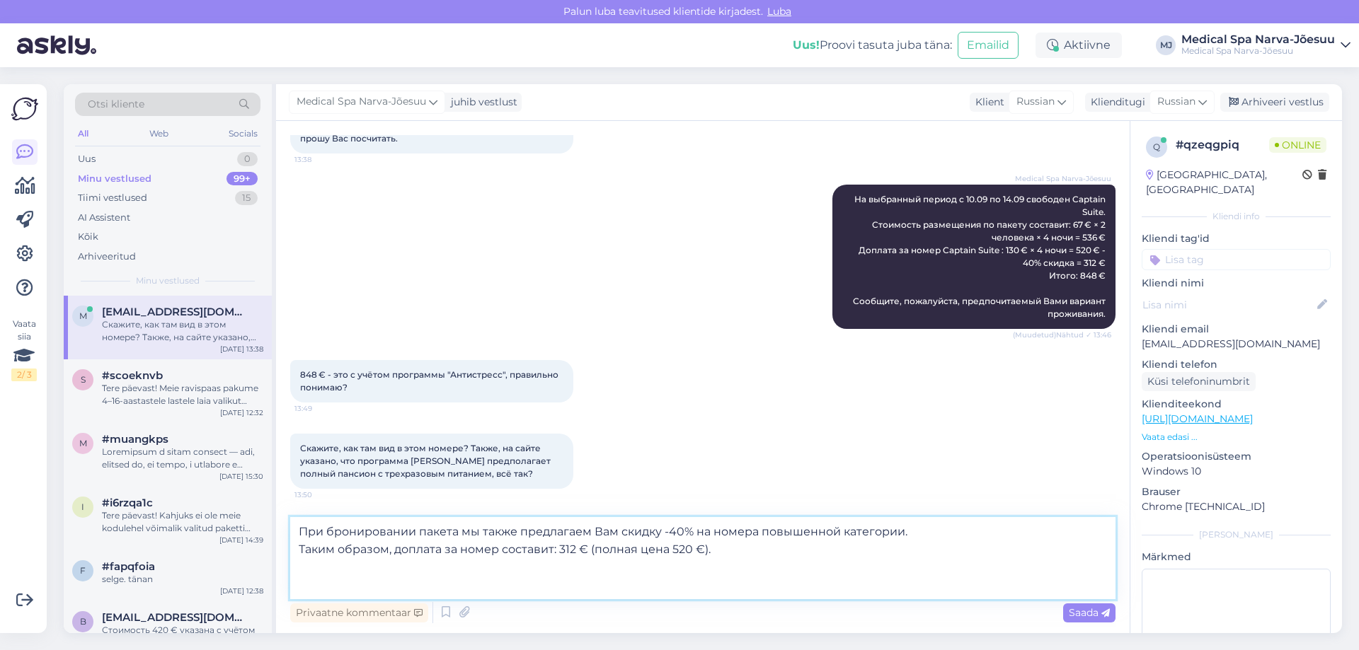
scroll to position [1448, 0]
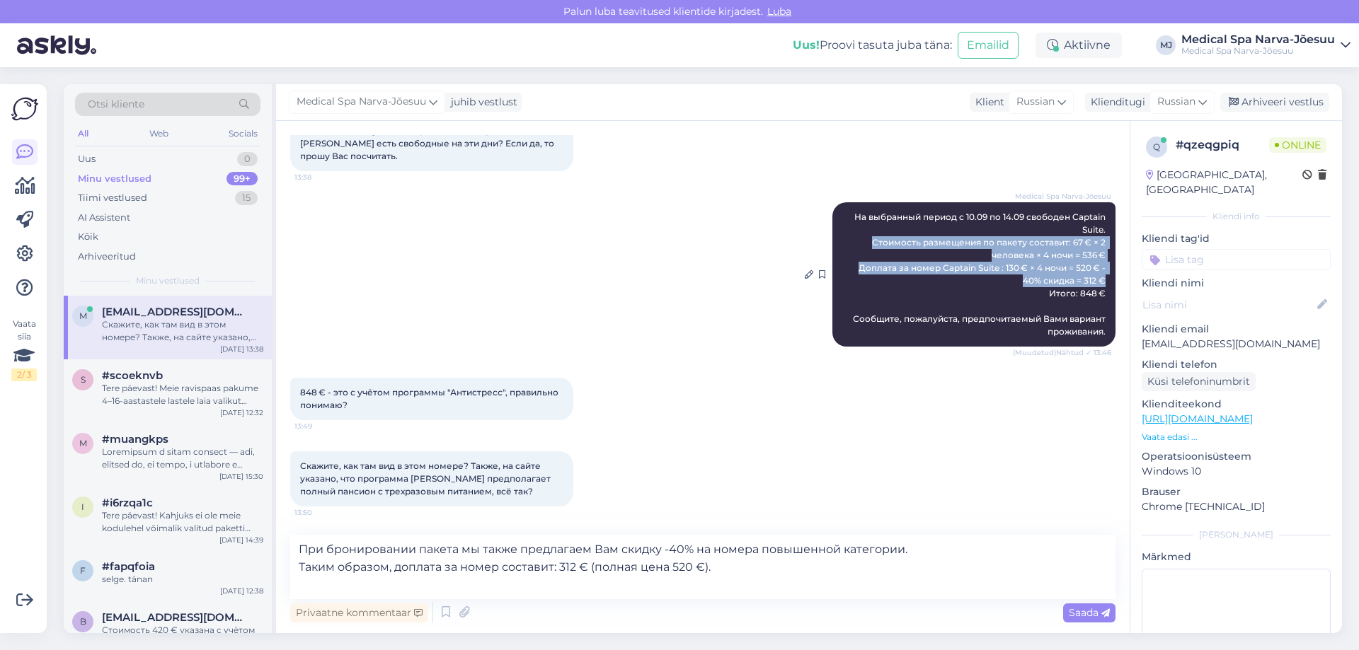
drag, startPoint x: 863, startPoint y: 241, endPoint x: 1097, endPoint y: 282, distance: 237.7
click at [1097, 282] on div "Medical Spa Narva-Jõesuu На выбранный период с 10.09 по 14.09 свободен Captain …" at bounding box center [973, 274] width 283 height 144
copy span "Стоимость размещения по пакету составит: 67 € × 2 человека × 4 ночи = 536 € Доп…"
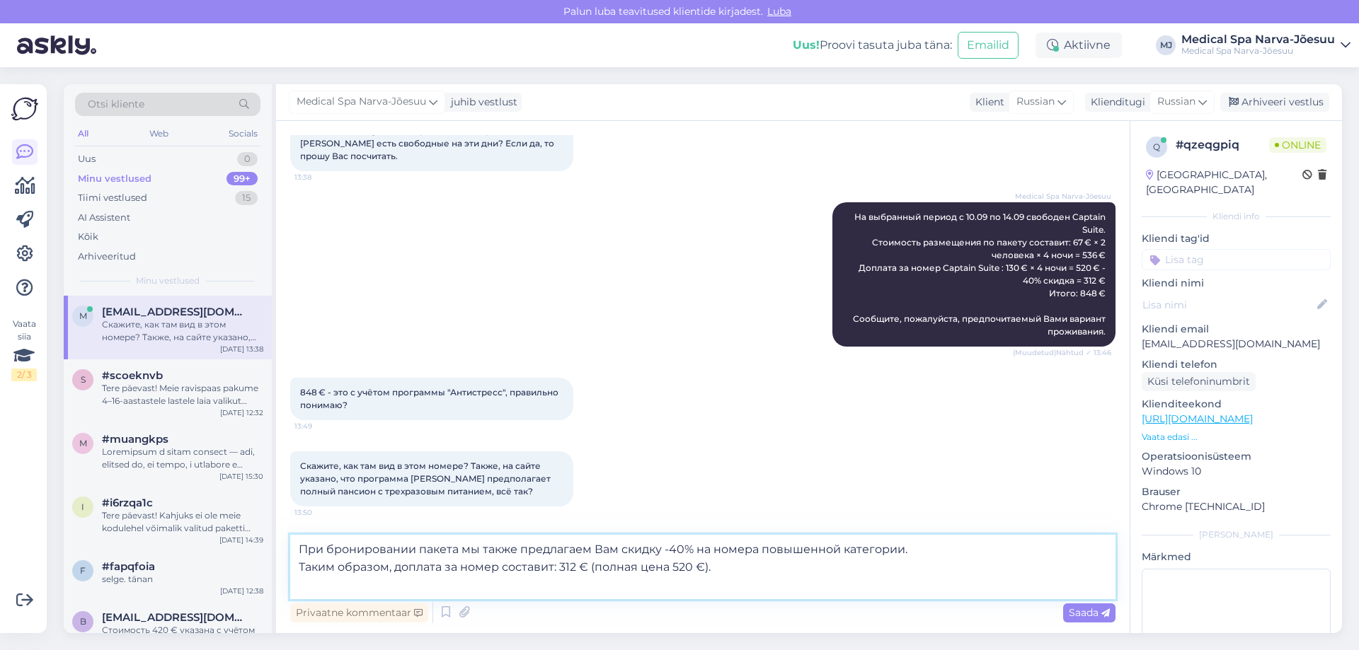
click at [301, 572] on textarea "При бронировании пакета мы также предлагаем Вам скидку -40% на номера повышенно…" at bounding box center [702, 567] width 825 height 64
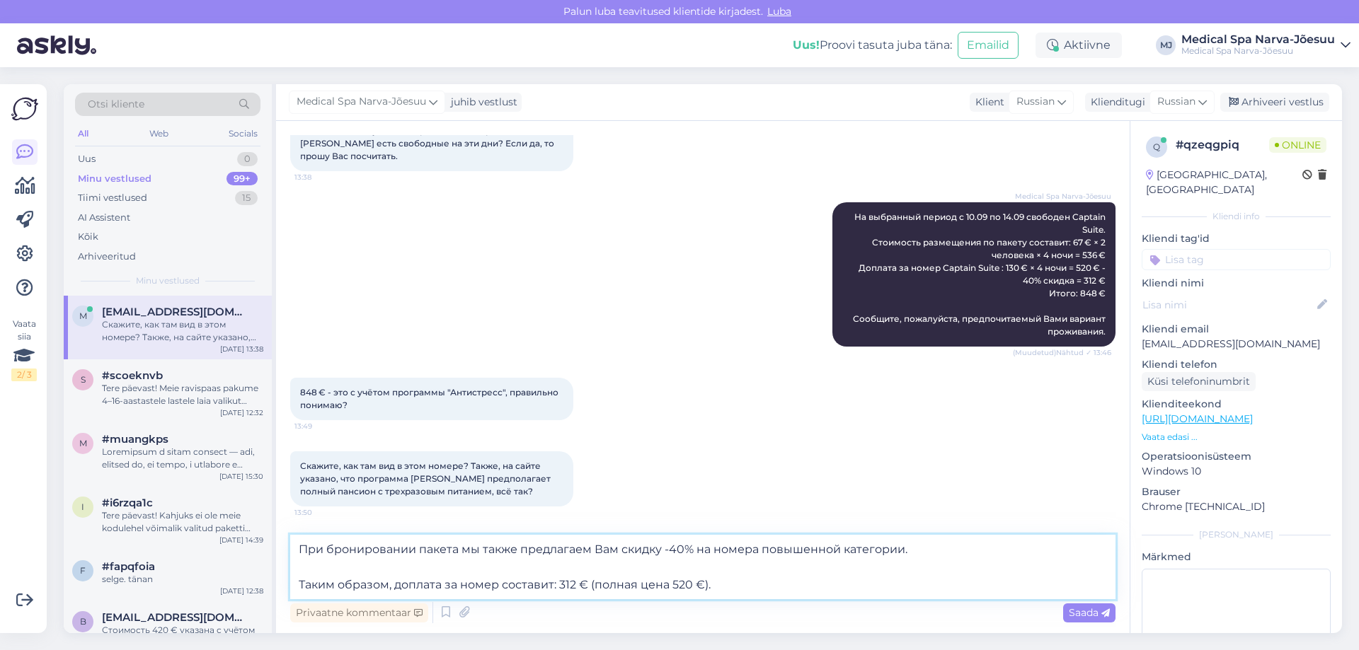
scroll to position [1466, 0]
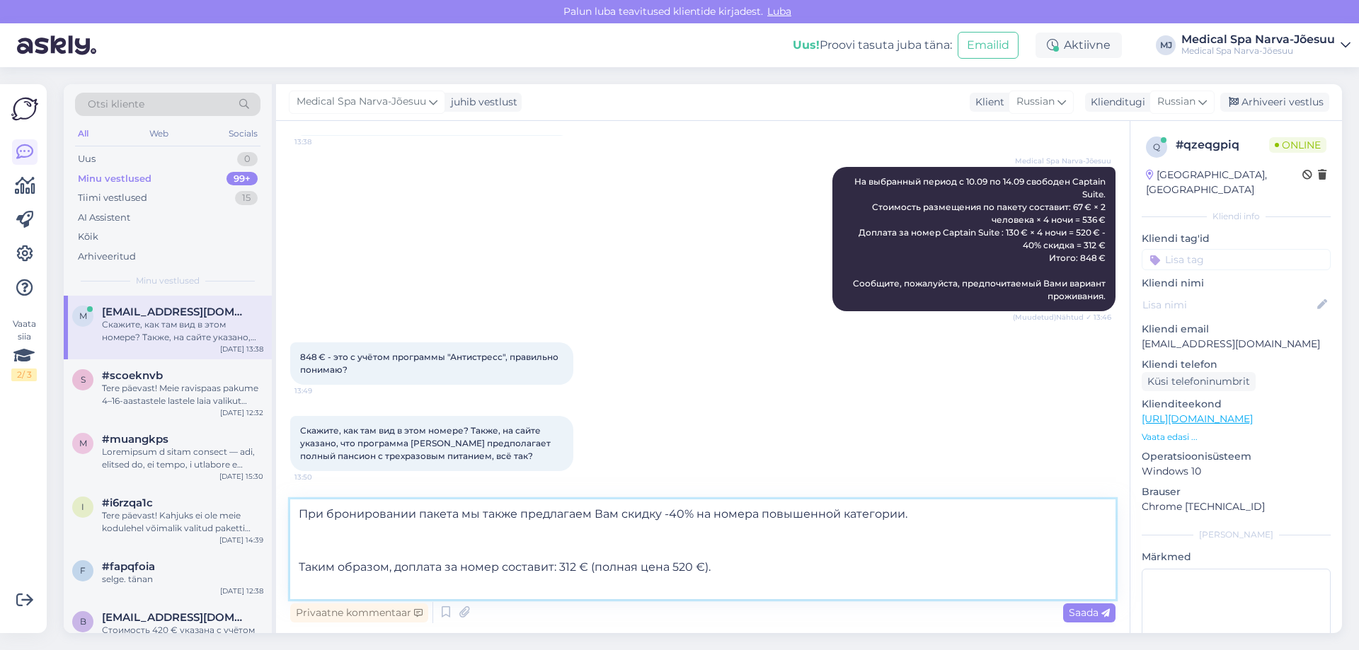
click at [304, 545] on textarea "При бронировании пакета мы также предлагаем Вам скидку -40% на номера повышенно…" at bounding box center [702, 550] width 825 height 100
paste textarea "Стоимость размещения по пакету составит: 67 € × 2 человека × 4 ночи = 536 € Доп…"
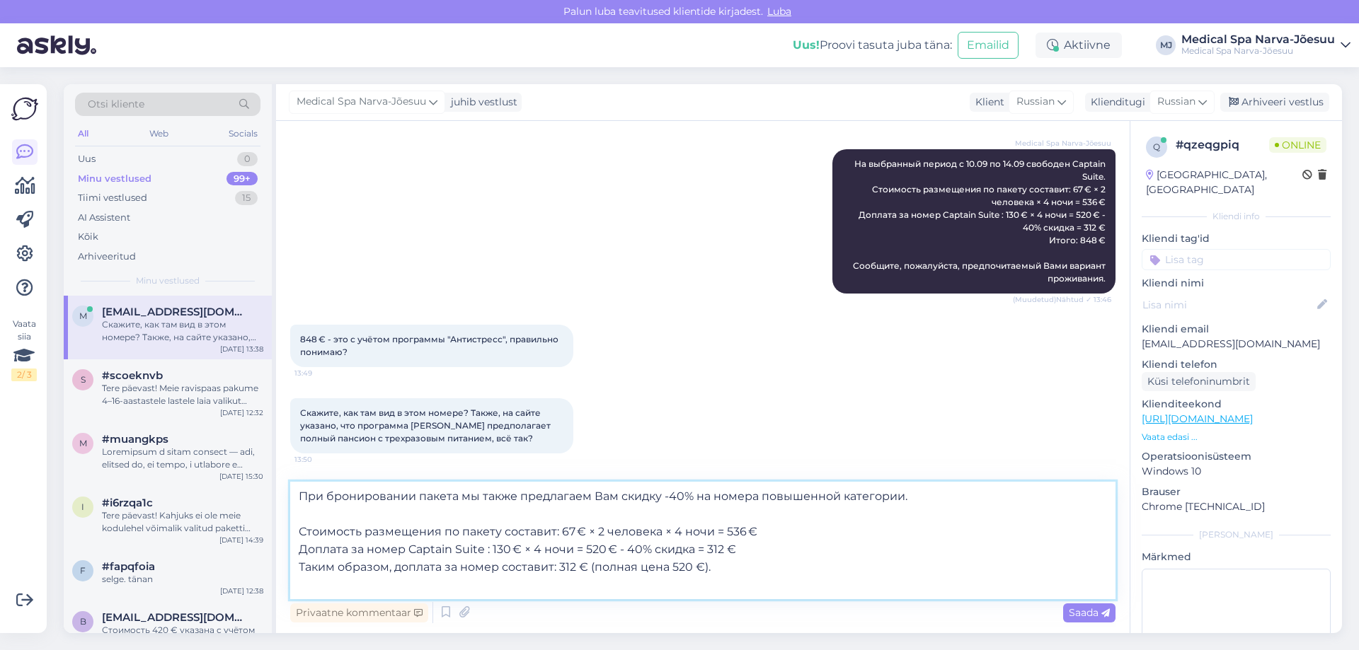
click at [301, 532] on textarea "При бронировании пакета мы также предлагаем Вам скидку -40% на номера повышенно…" at bounding box center [702, 540] width 825 height 117
drag, startPoint x: 500, startPoint y: 534, endPoint x: 456, endPoint y: 533, distance: 43.9
click at [456, 533] on textarea "При бронировании пакета мы также предлагаем Вам скидку -40% на номера повышенно…" at bounding box center [702, 540] width 825 height 117
drag, startPoint x: 400, startPoint y: 567, endPoint x: 291, endPoint y: 551, distance: 110.9
click at [291, 551] on textarea "При бронировании пакета мы также предлагаем Вам скидку -40% на номера повышенно…" at bounding box center [702, 540] width 825 height 117
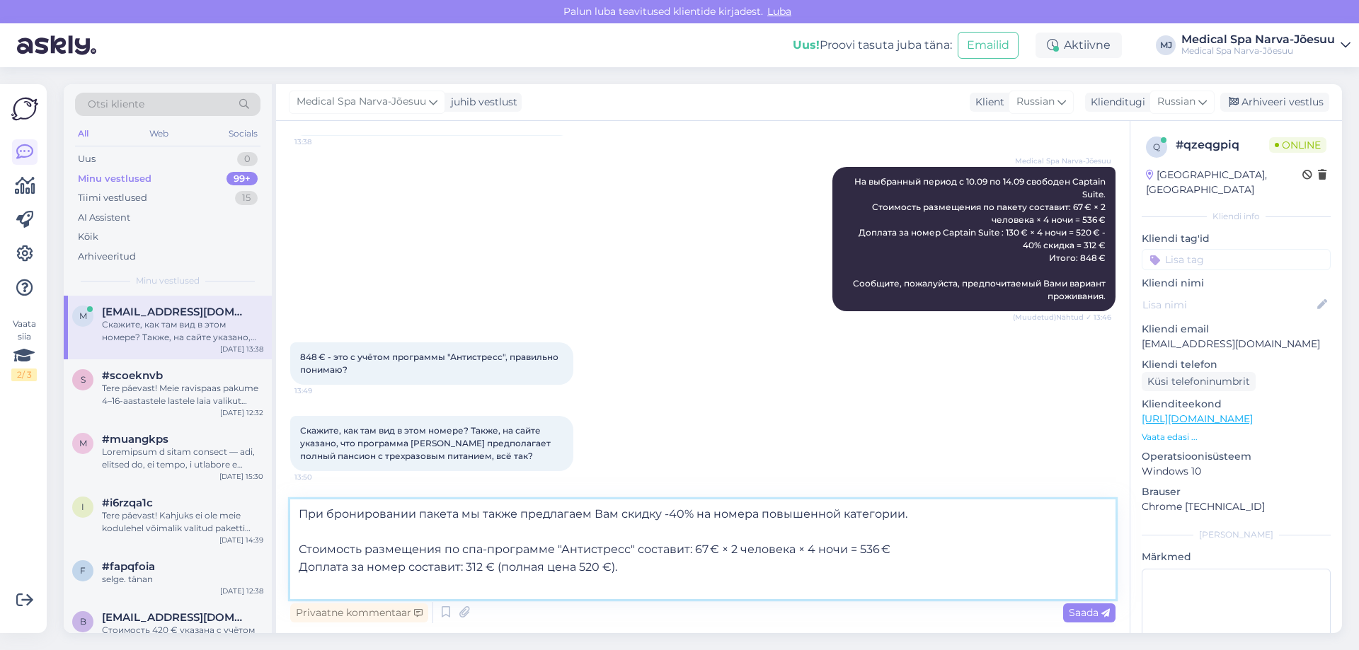
click at [648, 567] on textarea "При бронировании пакета мы также предлагаем Вам скидку -40% на номера повышенно…" at bounding box center [702, 550] width 825 height 100
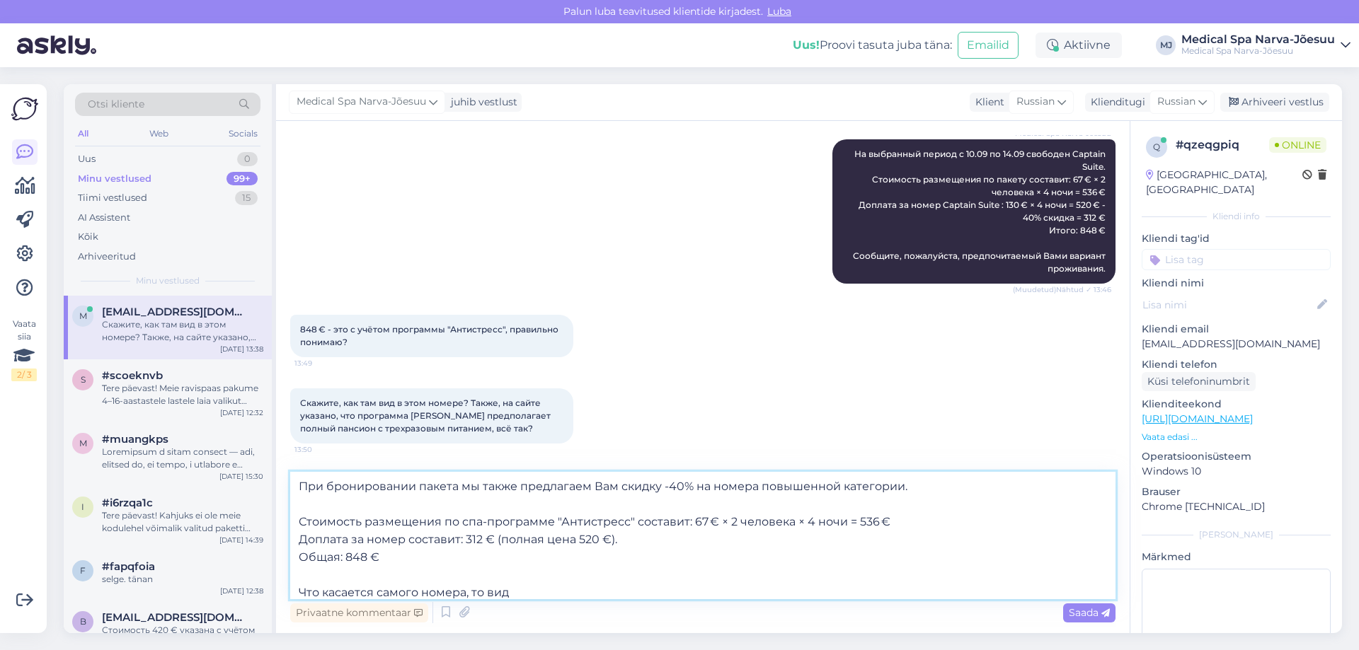
scroll to position [3, 0]
drag, startPoint x: 521, startPoint y: 587, endPoint x: 306, endPoint y: 569, distance: 215.8
click at [306, 569] on textarea "При бронировании пакета мы также предлагаем Вам скидку -40% на номера повышенно…" at bounding box center [702, 535] width 825 height 127
click at [318, 580] on textarea "При бронировании пакета мы также предлагаем Вам скидку -40% на номера повышенно…" at bounding box center [702, 535] width 825 height 127
click at [516, 591] on textarea "При бронировании пакета мы также предлагаем Вам скидку -40% на номера повышенно…" at bounding box center [702, 535] width 825 height 127
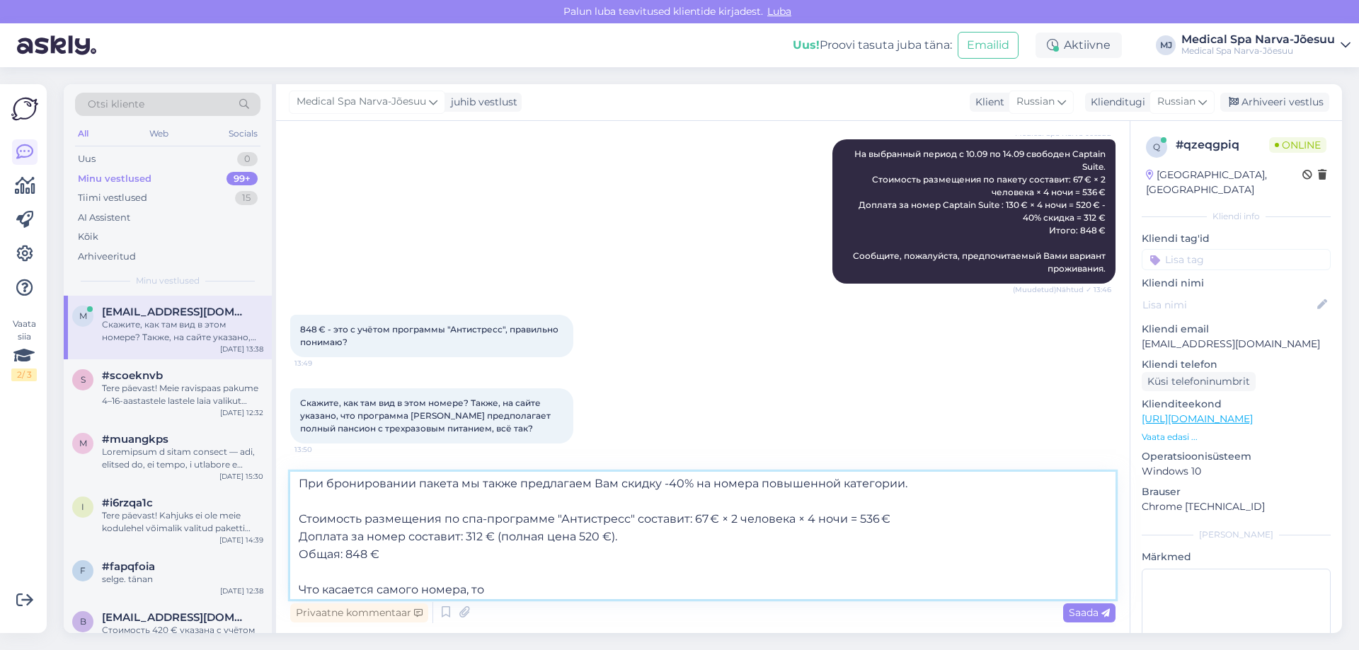
paste textarea "имеется свой просторный приватный балкон с чудесным видом на море."
click at [483, 591] on textarea "При бронировании пакета мы также предлагаем Вам скидку -40% на номера повышенно…" at bounding box center [702, 535] width 825 height 127
click at [950, 590] on textarea "При бронировании пакета мы также предлагаем Вам скидку -40% на номера повышенно…" at bounding box center [702, 535] width 825 height 127
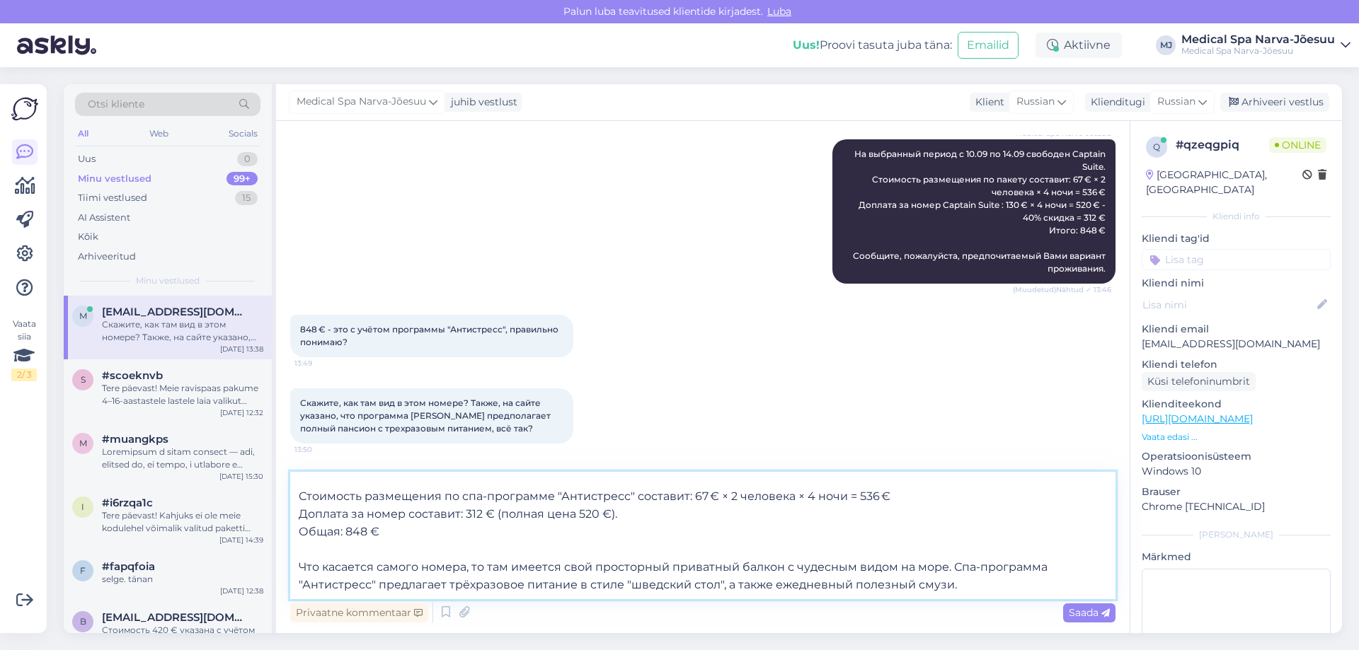
scroll to position [0, 0]
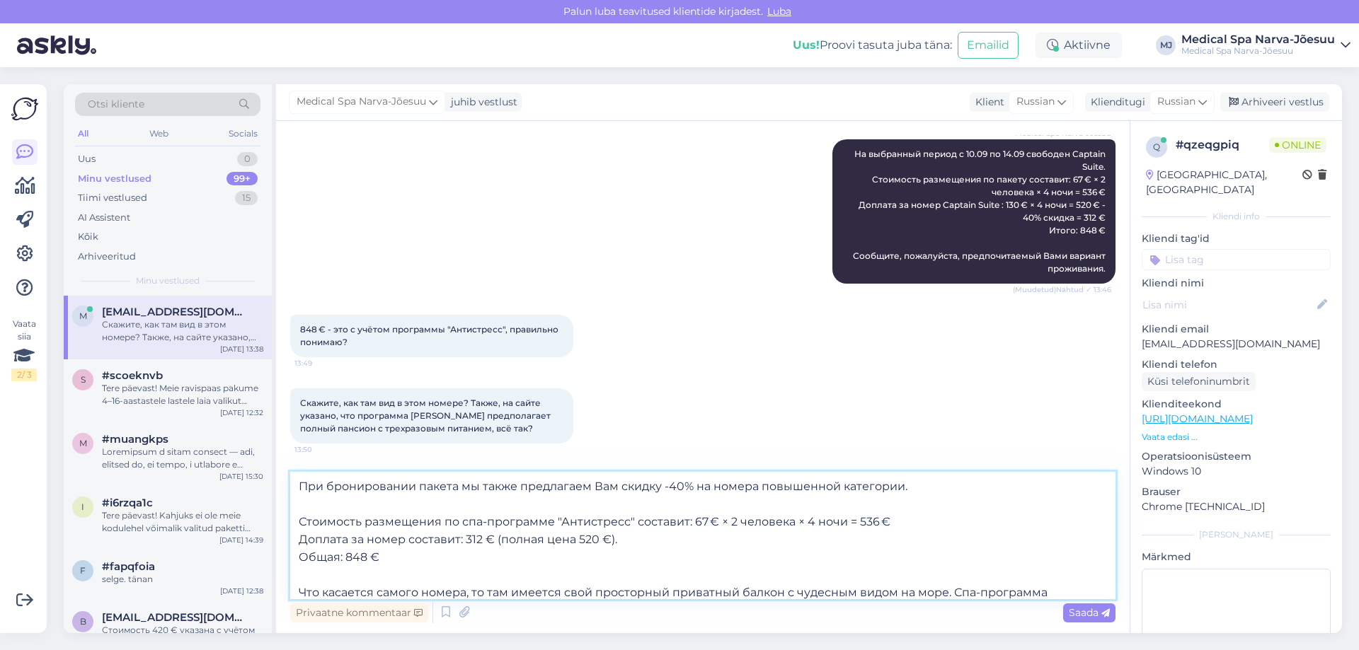
drag, startPoint x: 972, startPoint y: 590, endPoint x: 282, endPoint y: 474, distance: 698.9
click at [282, 474] on div "Vestlus algas [DATE] Скажите, пожалуйста, какой самый удобный способ добраться …" at bounding box center [702, 377] width 853 height 512
paste textarea "удовольствием предоставим Вам скидку 40% на размещение в номере повышенной кате…"
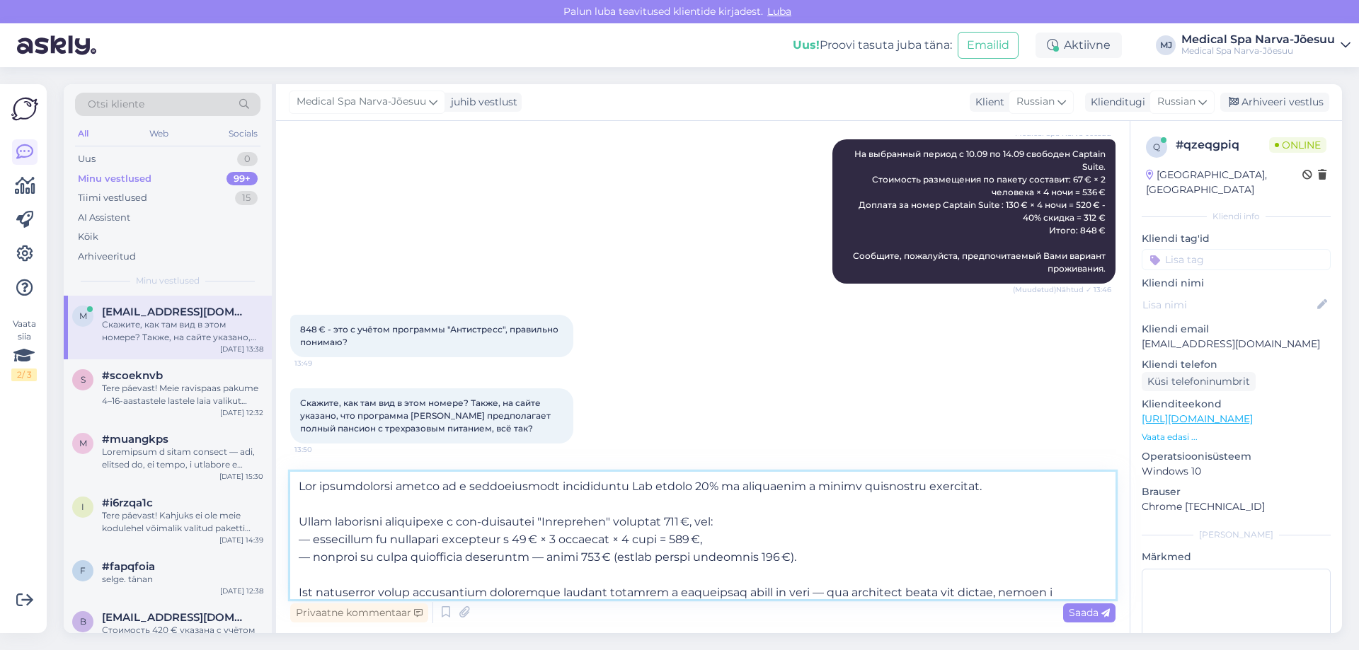
click at [734, 484] on textarea at bounding box center [702, 535] width 825 height 127
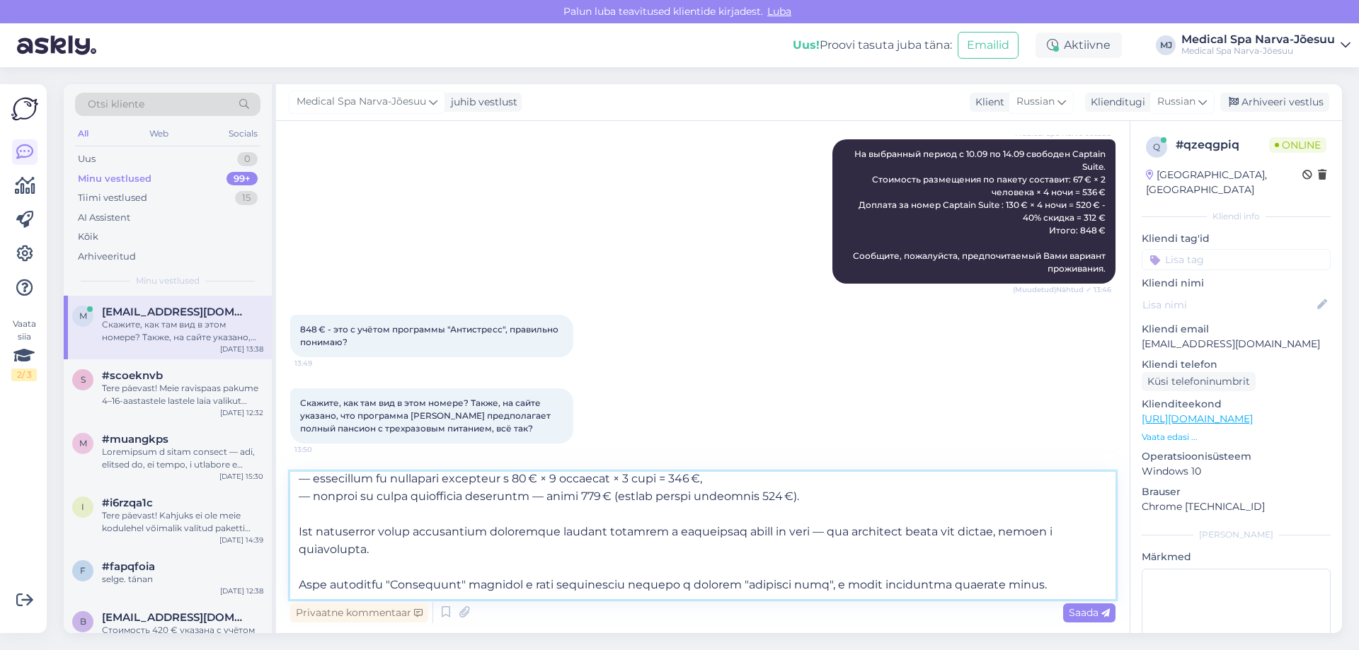
drag, startPoint x: 894, startPoint y: 521, endPoint x: 895, endPoint y: 537, distance: 15.6
click at [895, 537] on textarea at bounding box center [702, 535] width 825 height 127
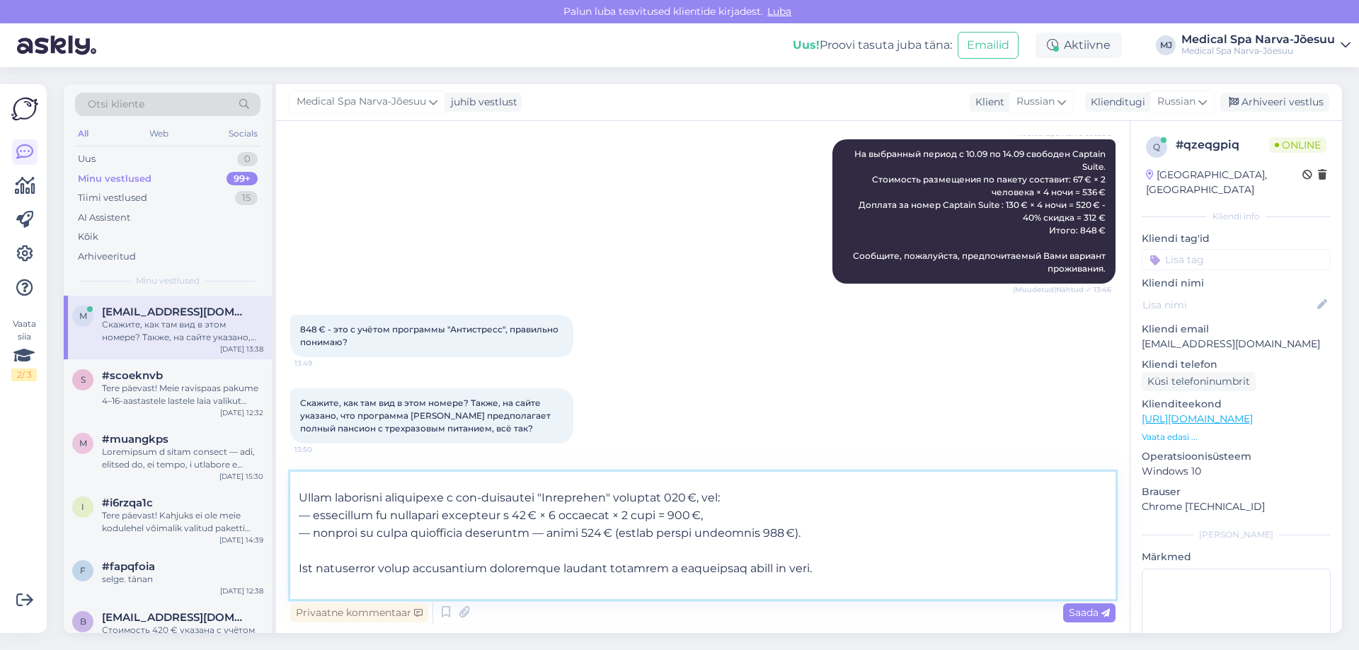
scroll to position [0, 0]
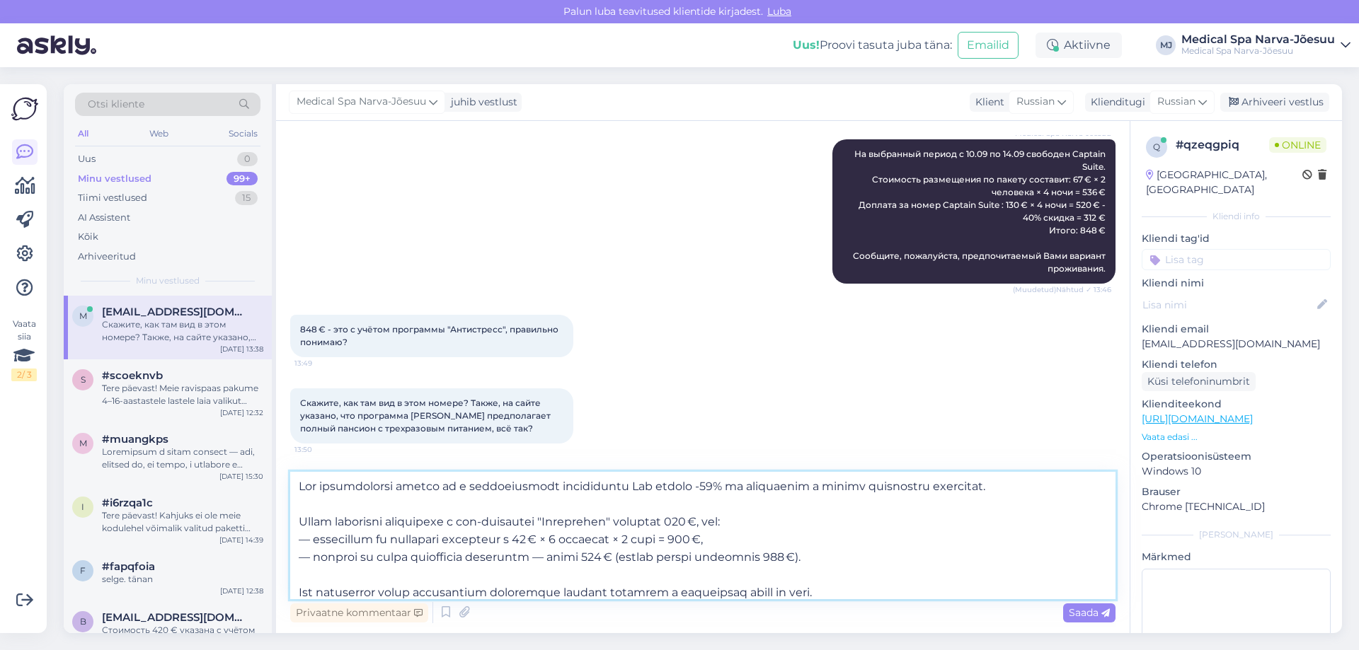
type textarea "Lor ipsumdolorsi ametco ad e seddoeiusmodt incididuntu Lab etdolo -66% ma aliqu…"
click at [1079, 606] on div "Saada" at bounding box center [1089, 613] width 52 height 19
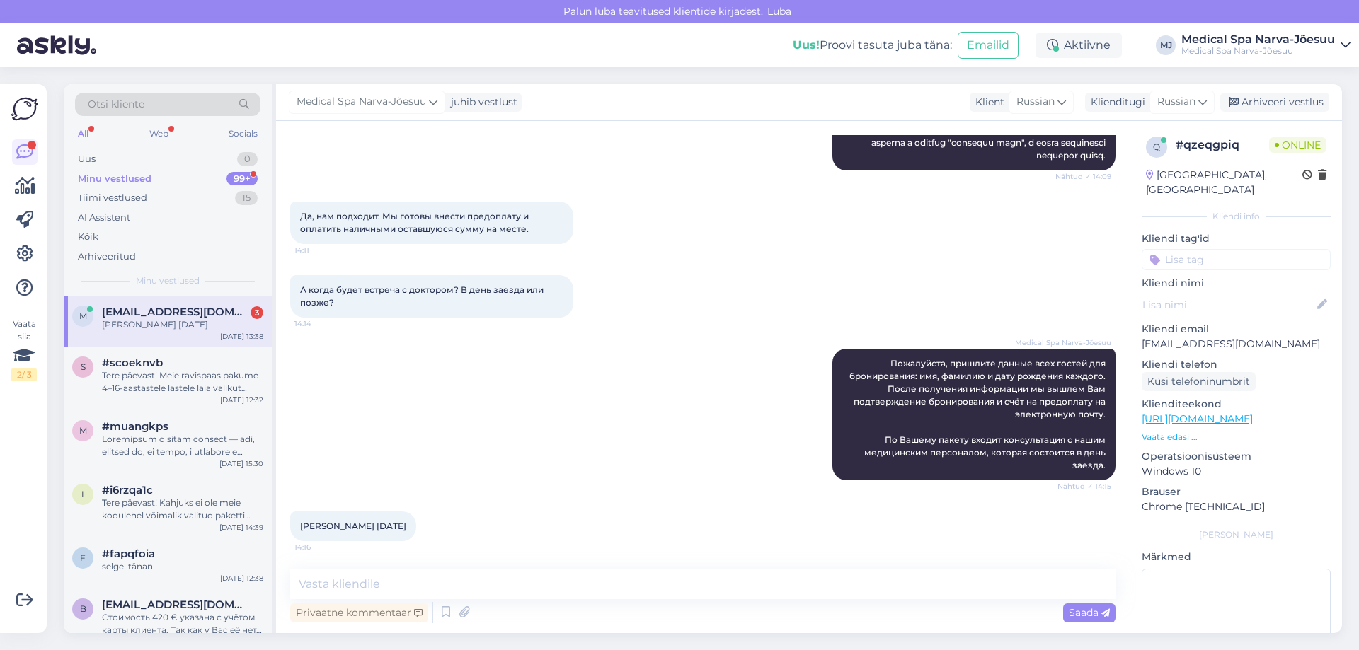
scroll to position [2110, 0]
